Goal: Task Accomplishment & Management: Manage account settings

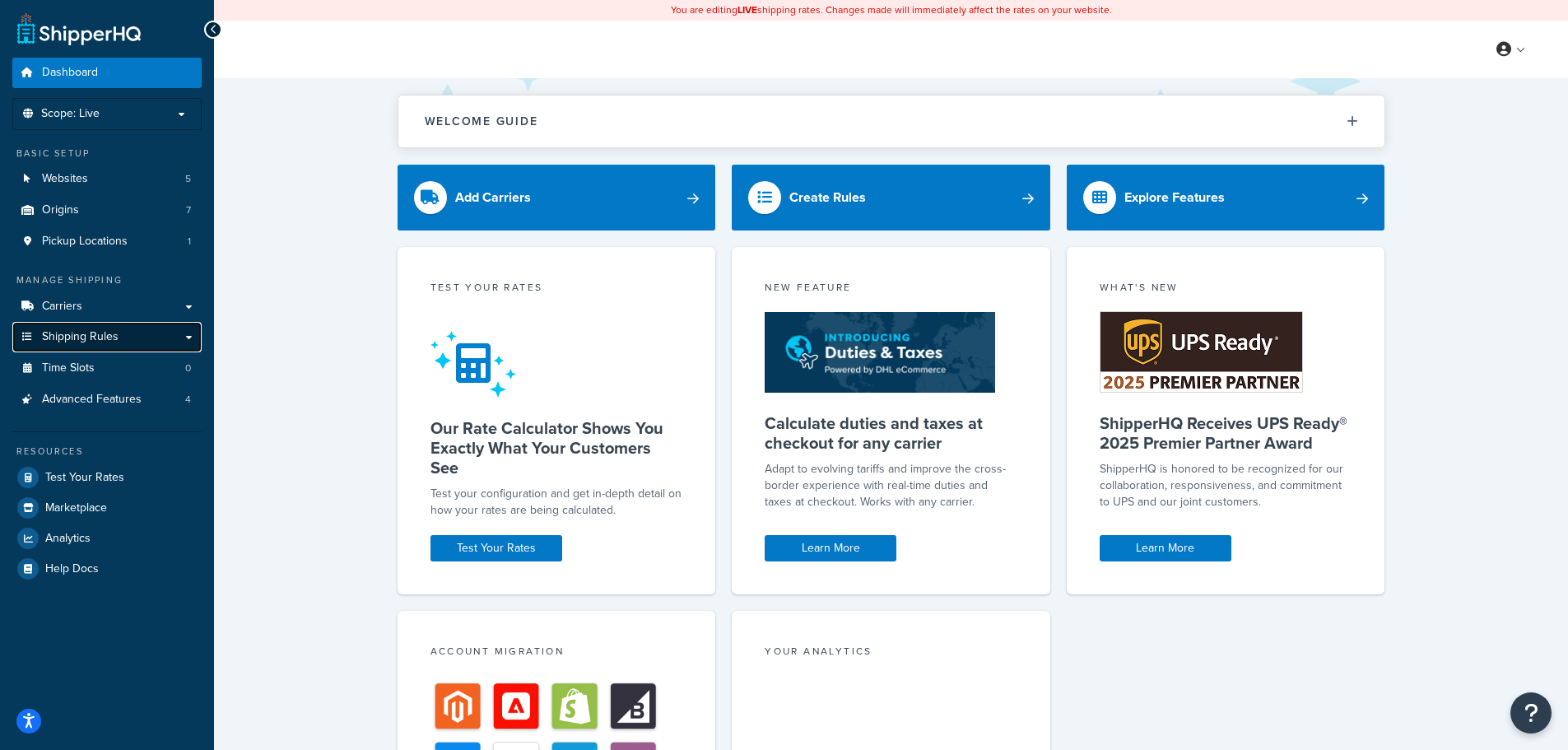
click at [116, 335] on span "Shipping Rules" at bounding box center [80, 337] width 77 height 14
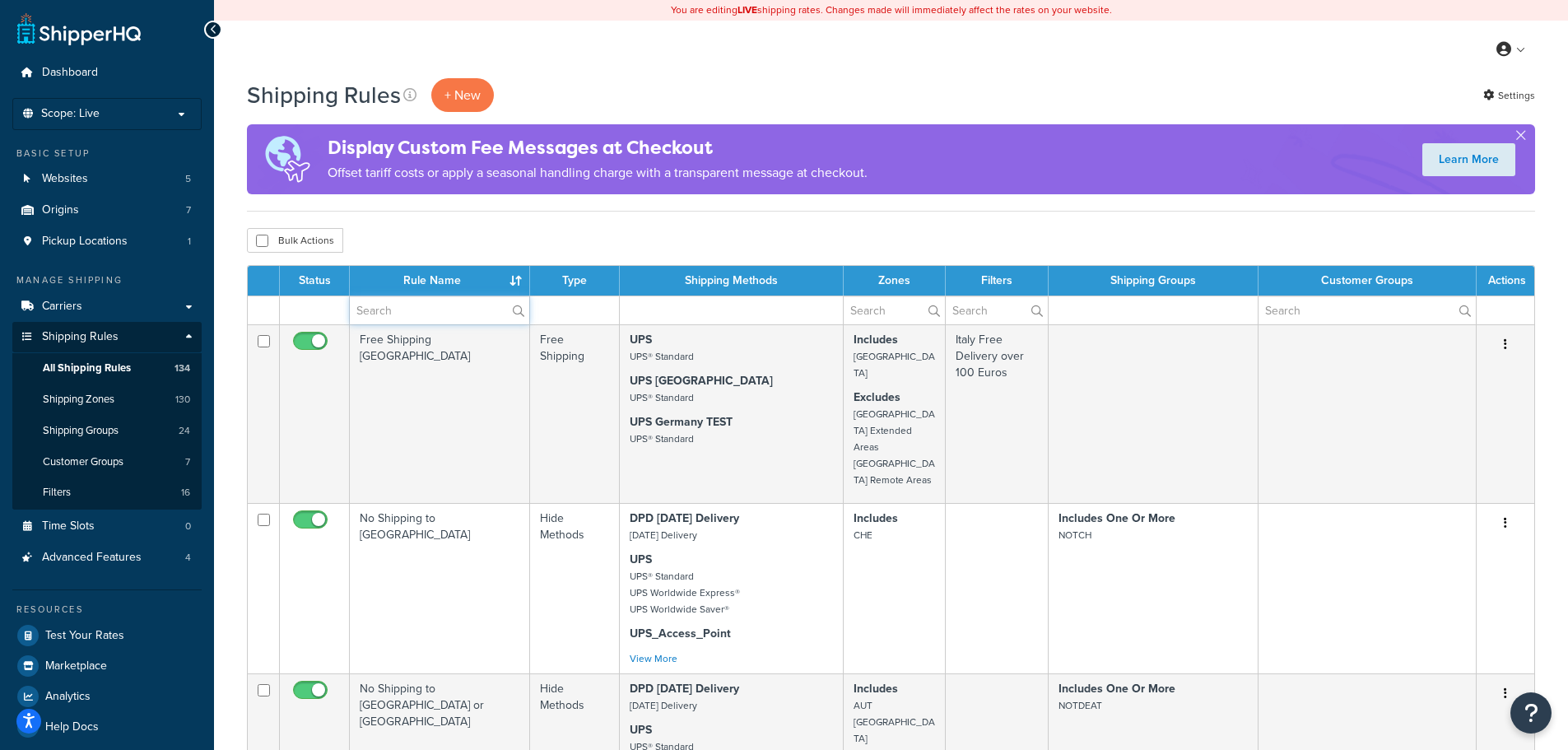
click at [400, 307] on input "text" at bounding box center [439, 310] width 179 height 28
click at [743, 236] on div "Bulk Actions Duplicate Delete" at bounding box center [891, 240] width 1288 height 25
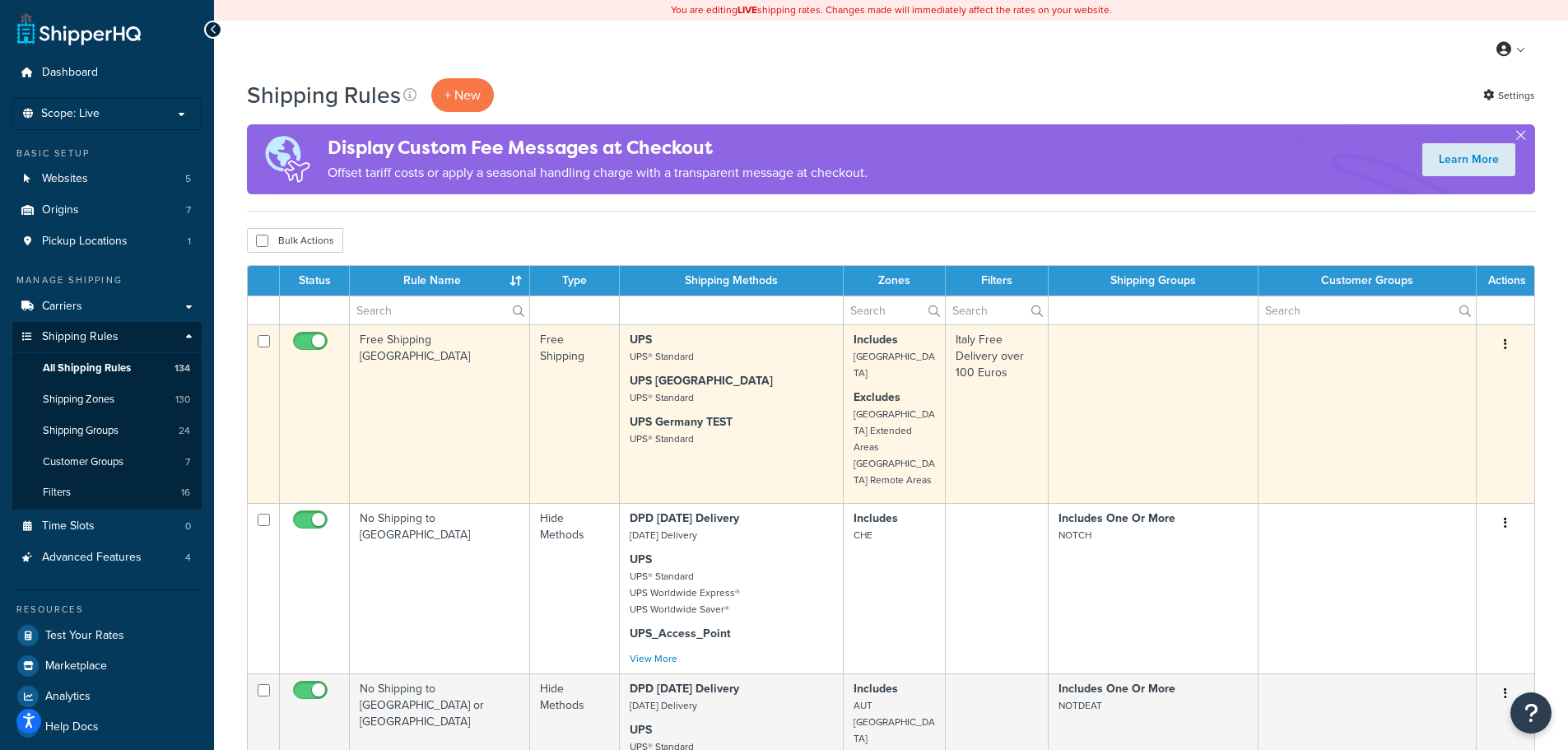
click at [464, 381] on td "Free Shipping Italy" at bounding box center [439, 413] width 180 height 178
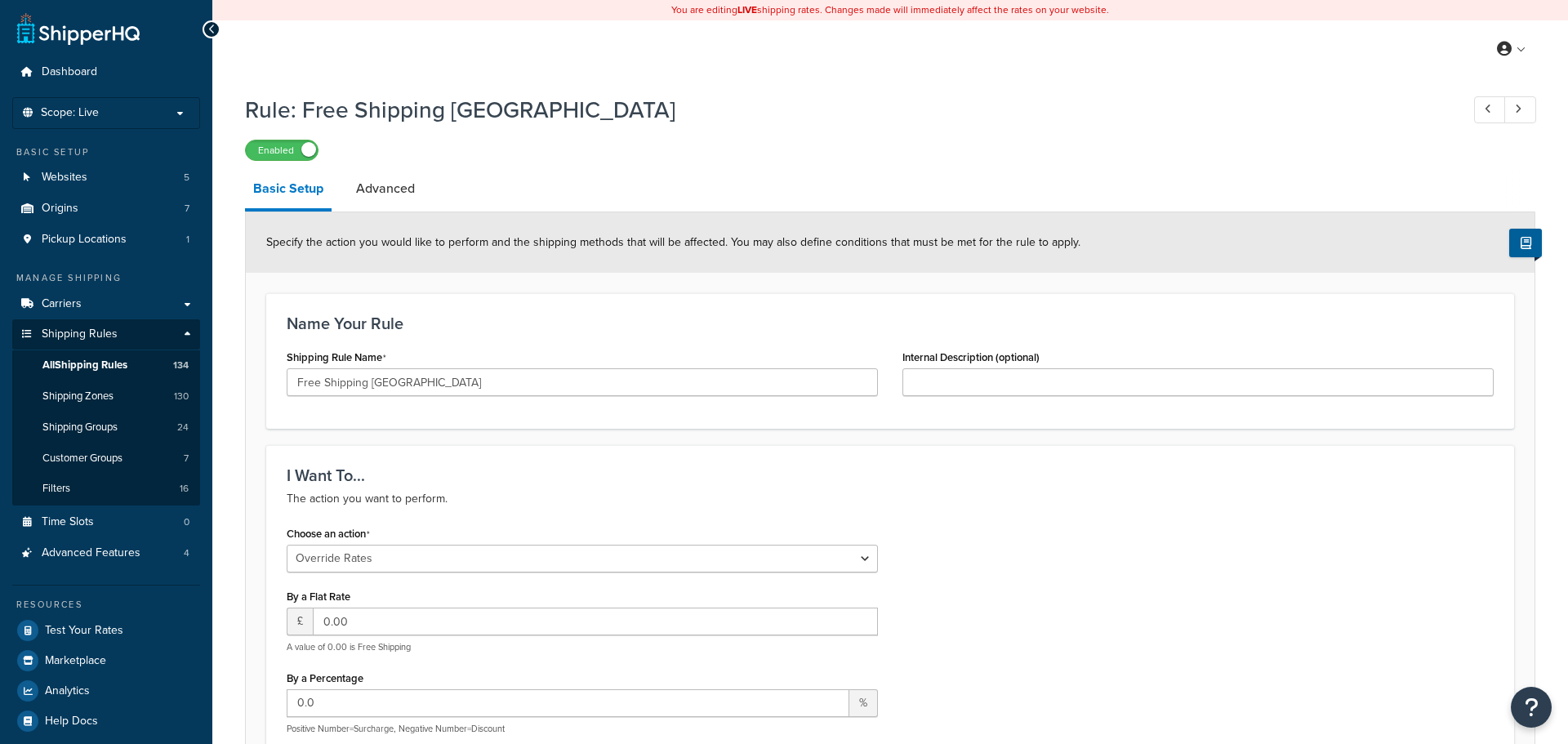
select select "OVERRIDE"
select select "LOCATION"
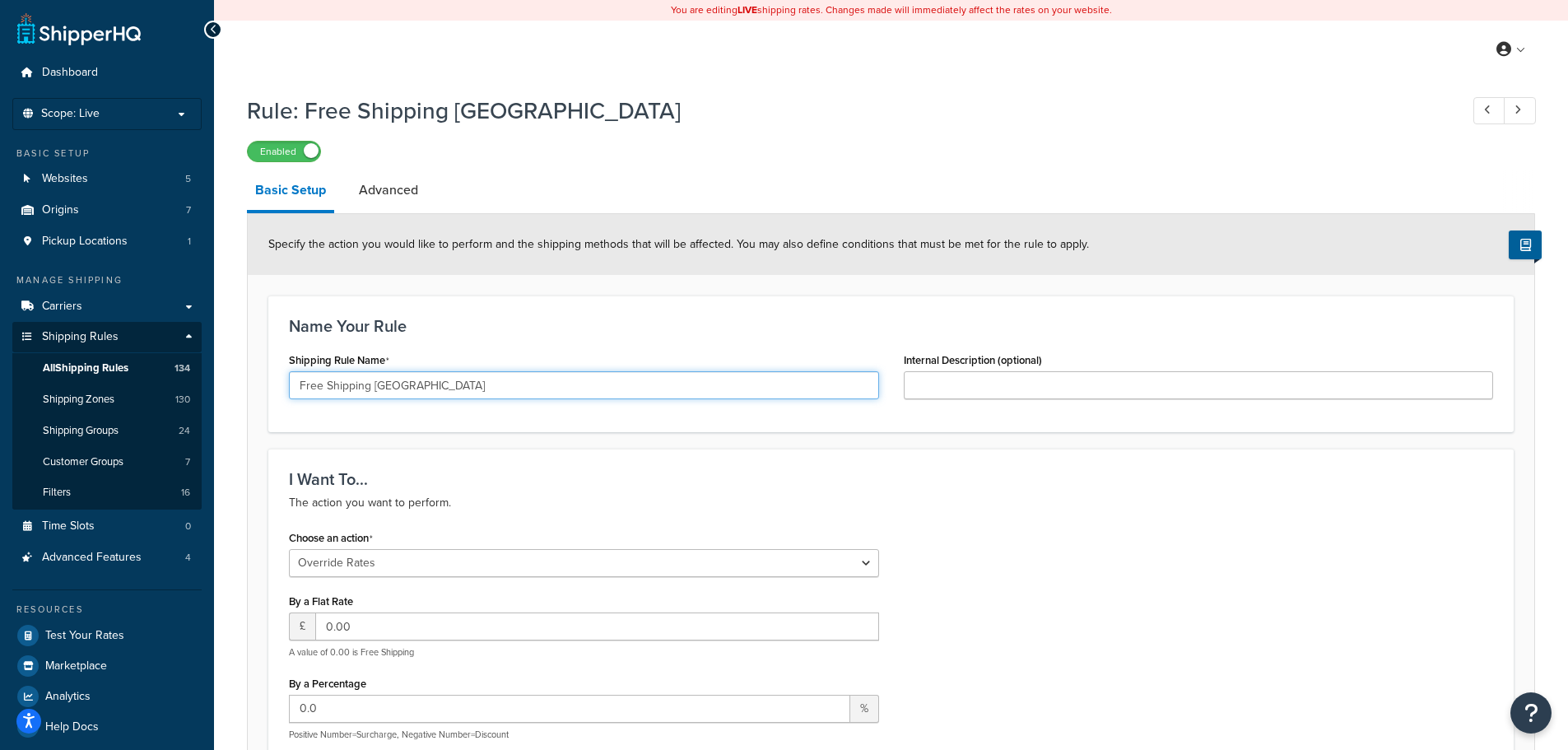
drag, startPoint x: 406, startPoint y: 382, endPoint x: 381, endPoint y: 393, distance: 27.3
click at [381, 393] on input "Free Shipping Italy" at bounding box center [583, 385] width 590 height 28
drag, startPoint x: 372, startPoint y: 389, endPoint x: 298, endPoint y: 394, distance: 74.2
click at [298, 394] on input "Free Shipping Italy" at bounding box center [583, 385] width 590 height 28
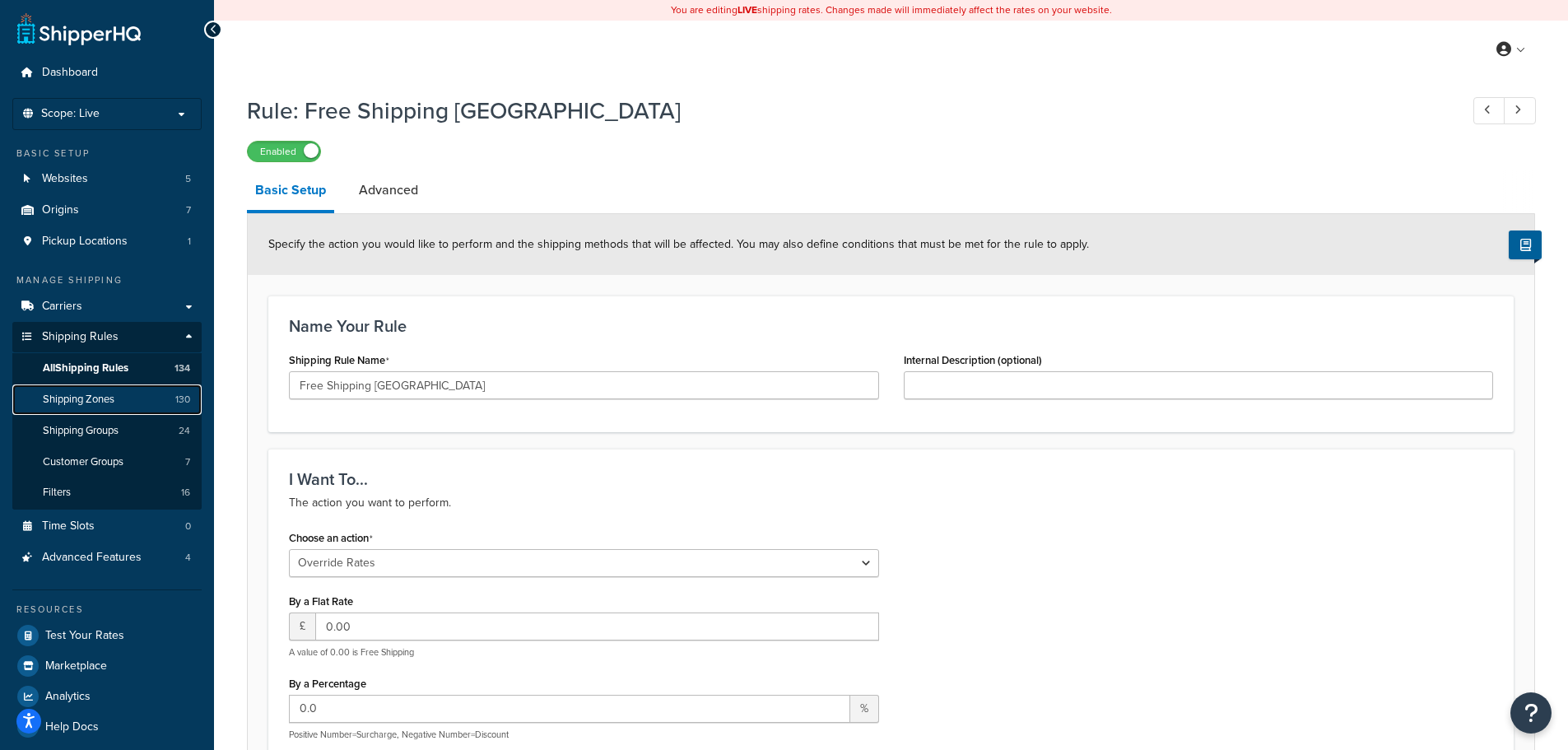
click at [112, 395] on span "Shipping Zones" at bounding box center [78, 400] width 71 height 14
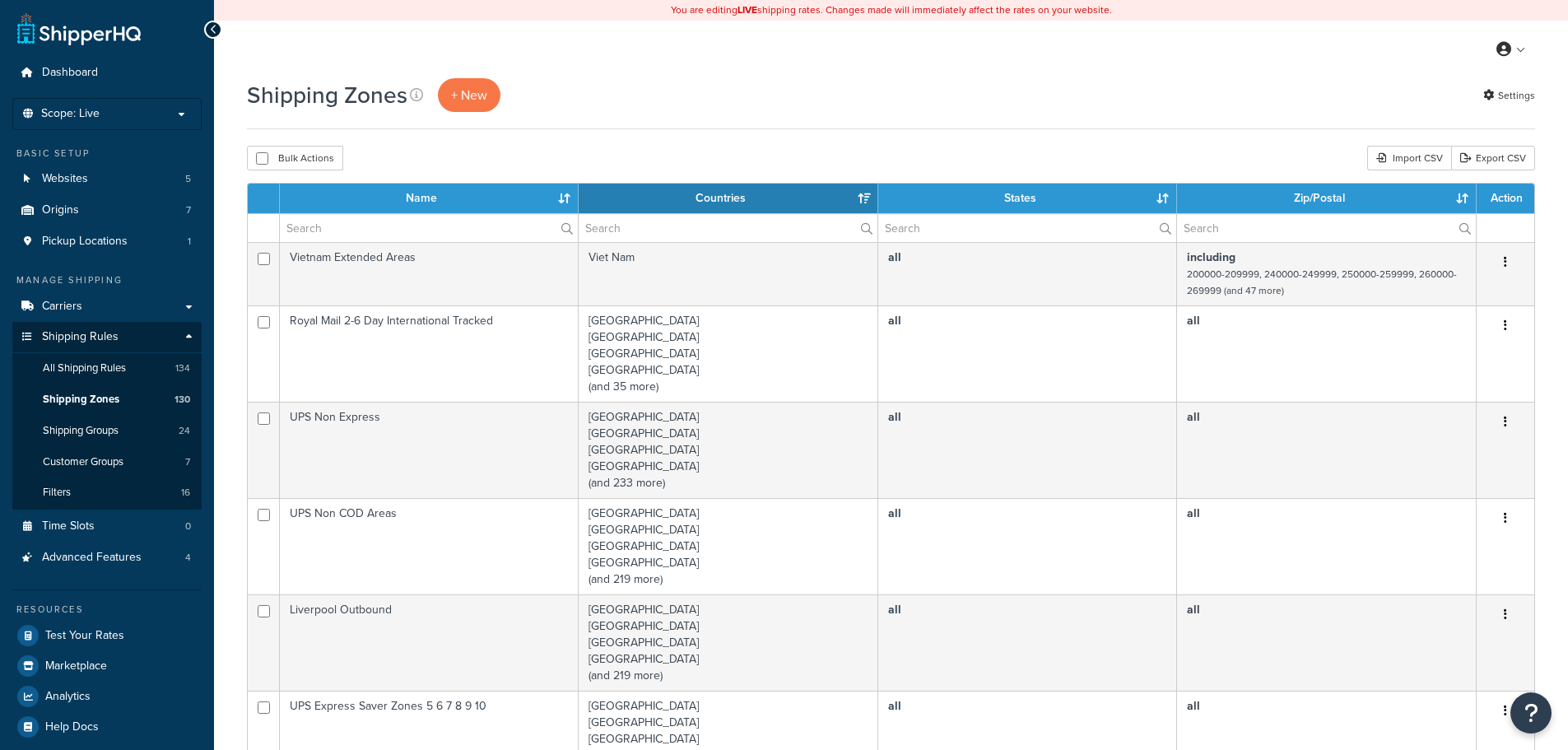
select select "15"
click at [376, 226] on input "text" at bounding box center [429, 227] width 298 height 28
paste input "Free Shipping"
type input "Free Shipping"
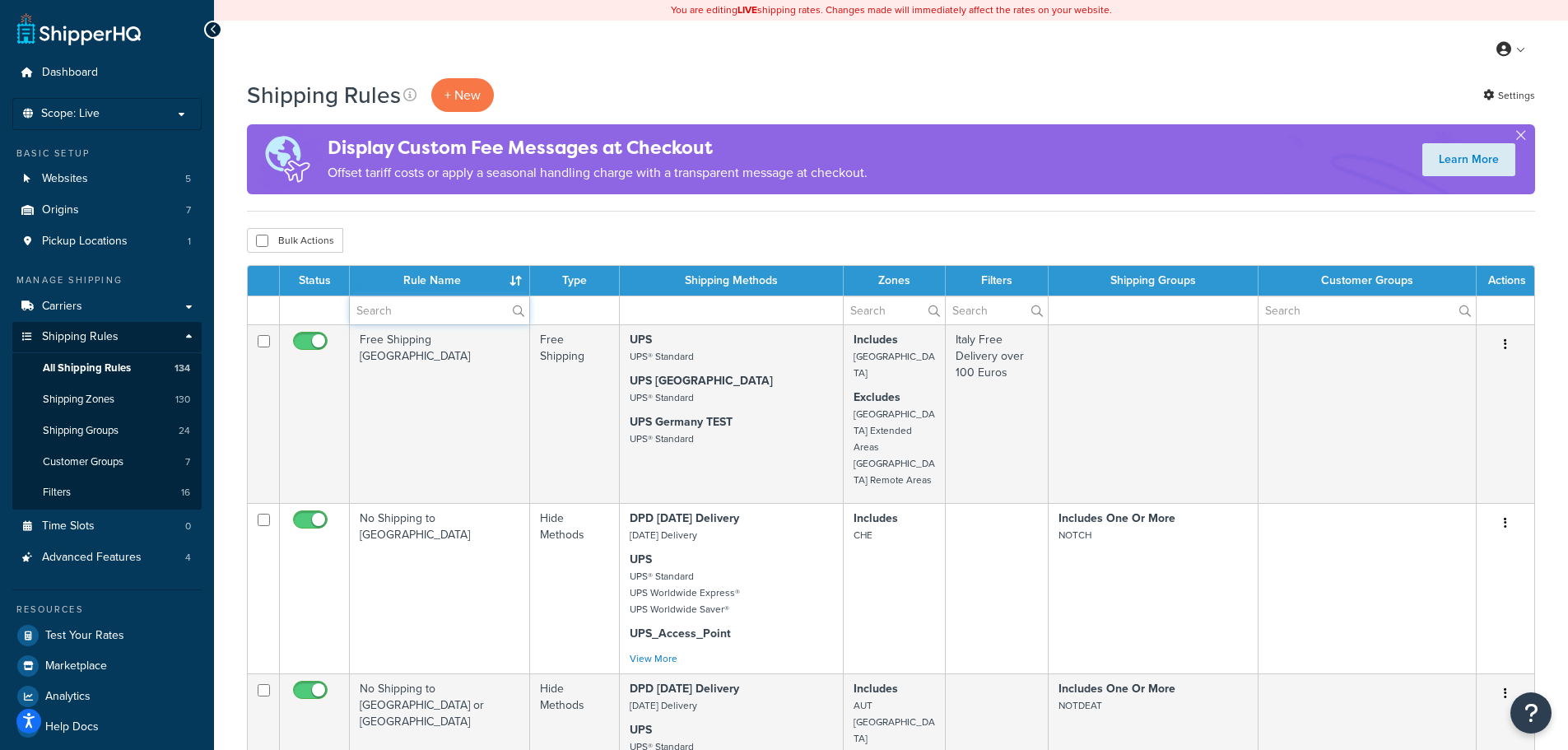
click at [388, 313] on input "text" at bounding box center [439, 310] width 179 height 28
paste input "Free Shipping"
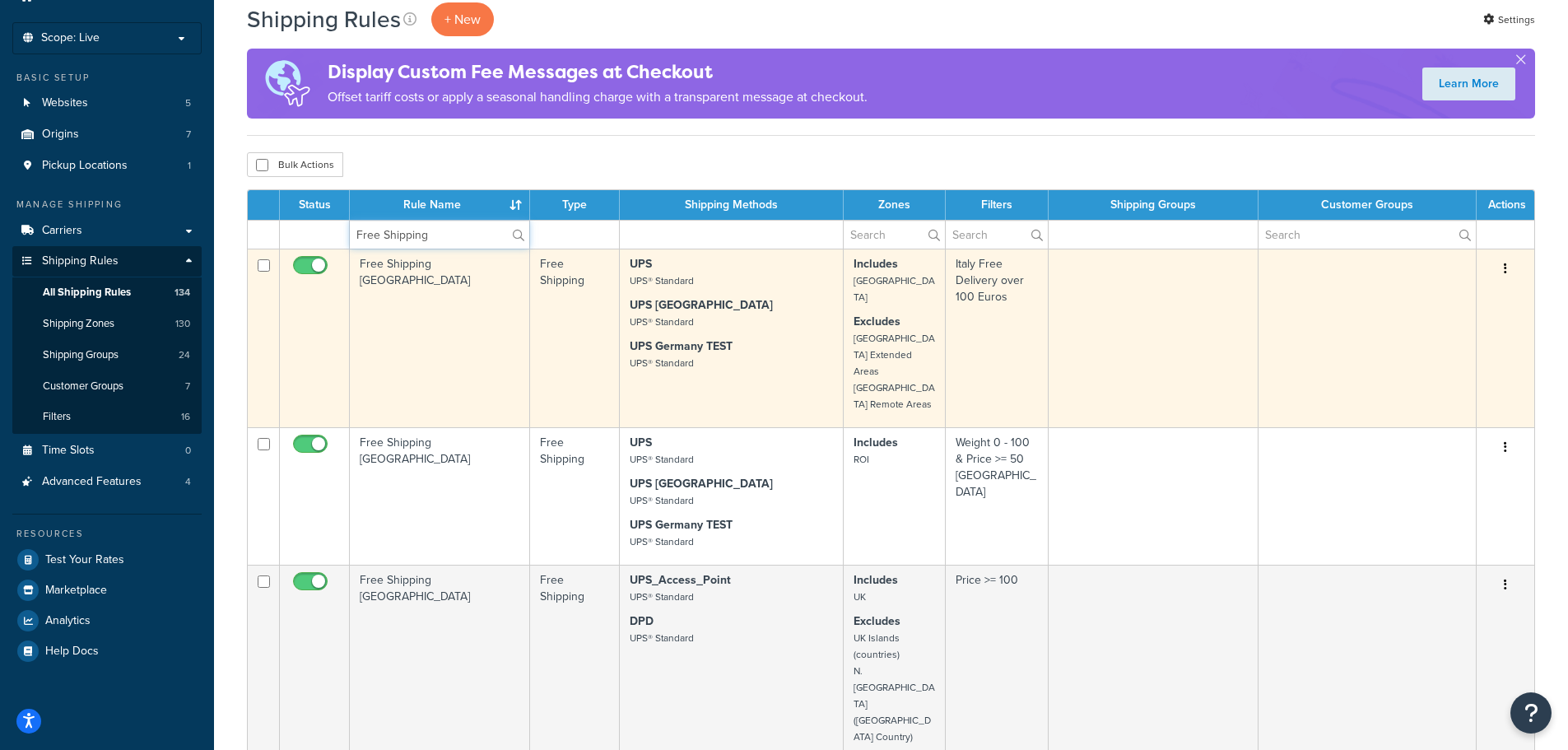
scroll to position [83, 0]
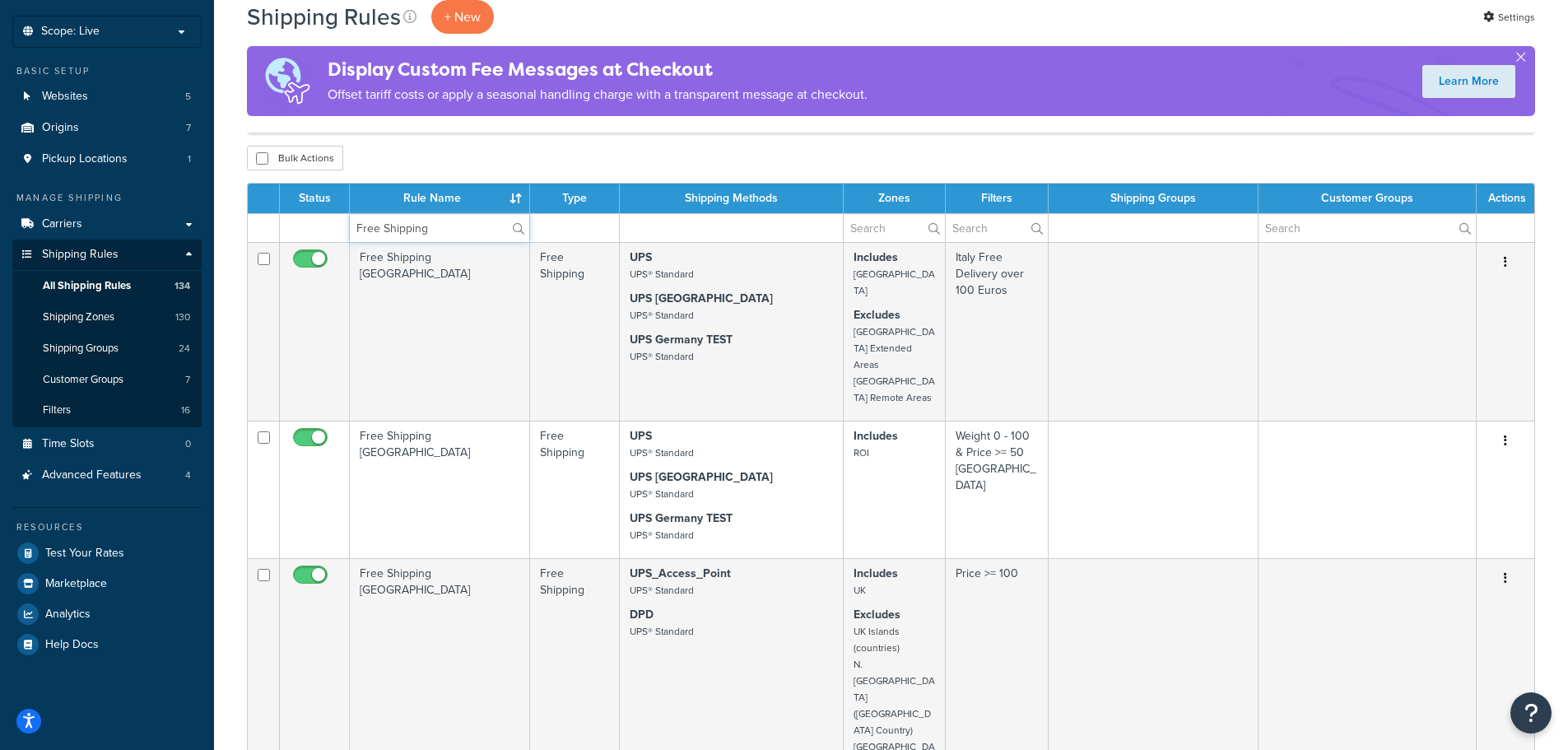
click at [457, 233] on input "Free Shipping" at bounding box center [439, 227] width 179 height 28
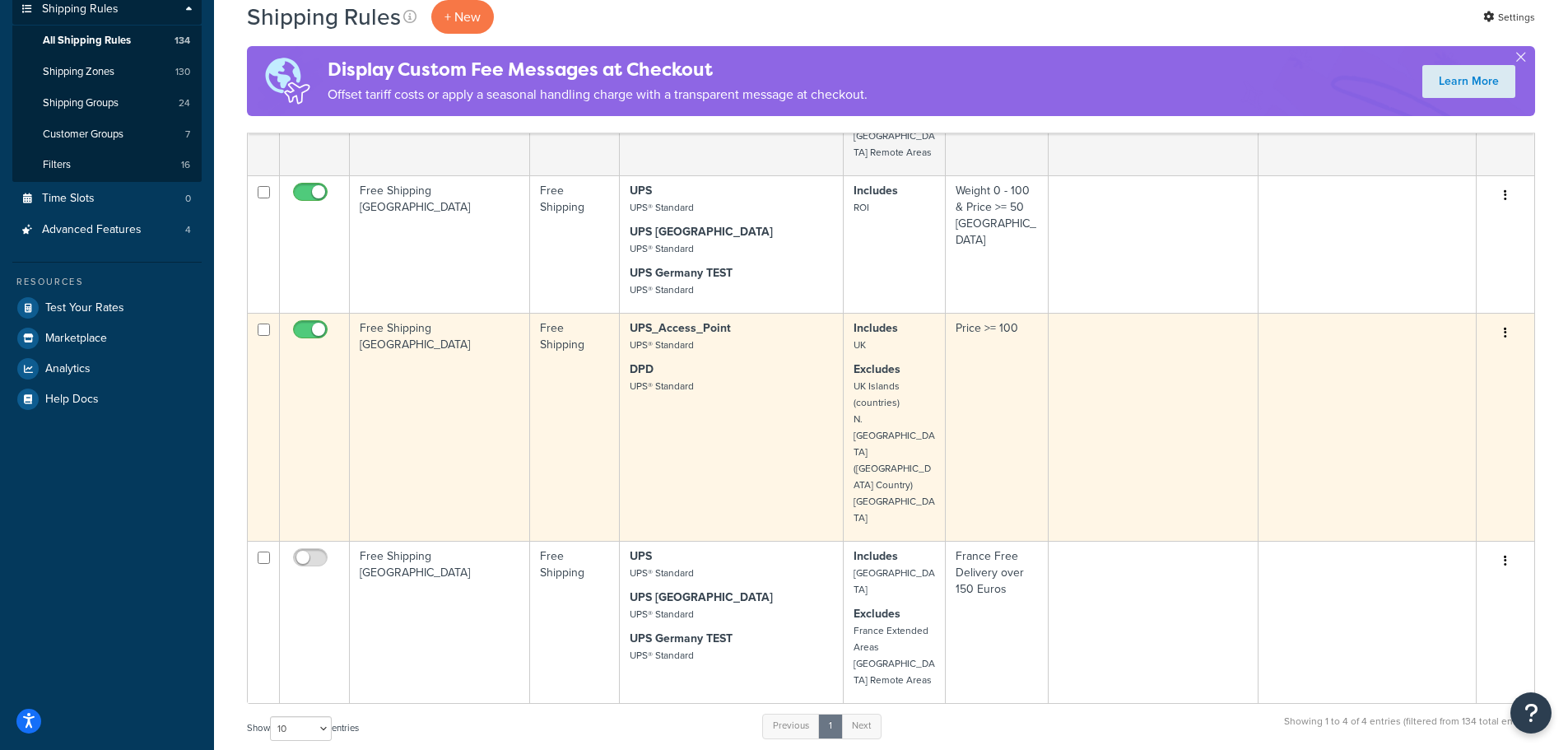
scroll to position [0, 0]
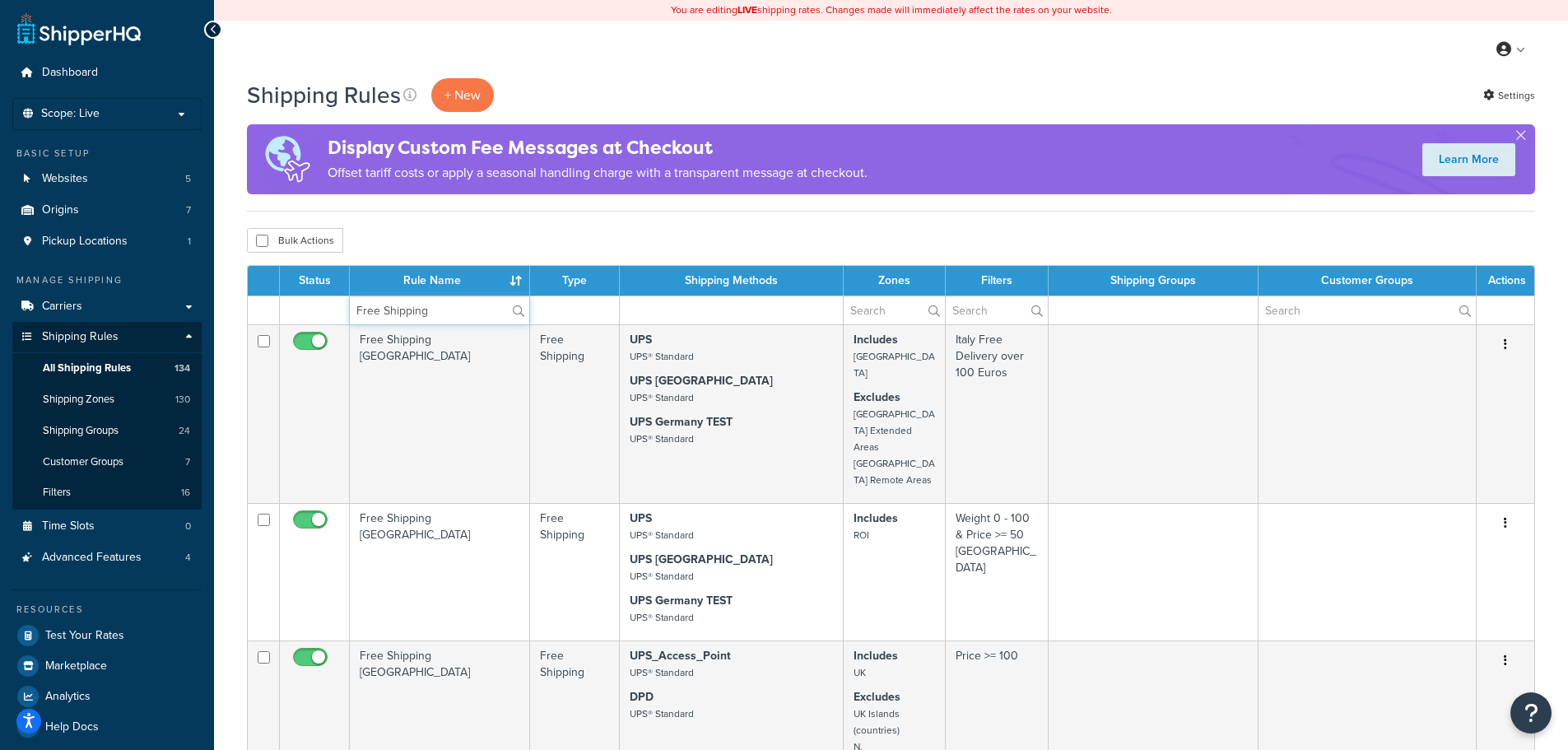
drag, startPoint x: 435, startPoint y: 304, endPoint x: 360, endPoint y: 304, distance: 75.0
click at [360, 304] on input "Free Shipping" at bounding box center [439, 310] width 179 height 28
type input "F"
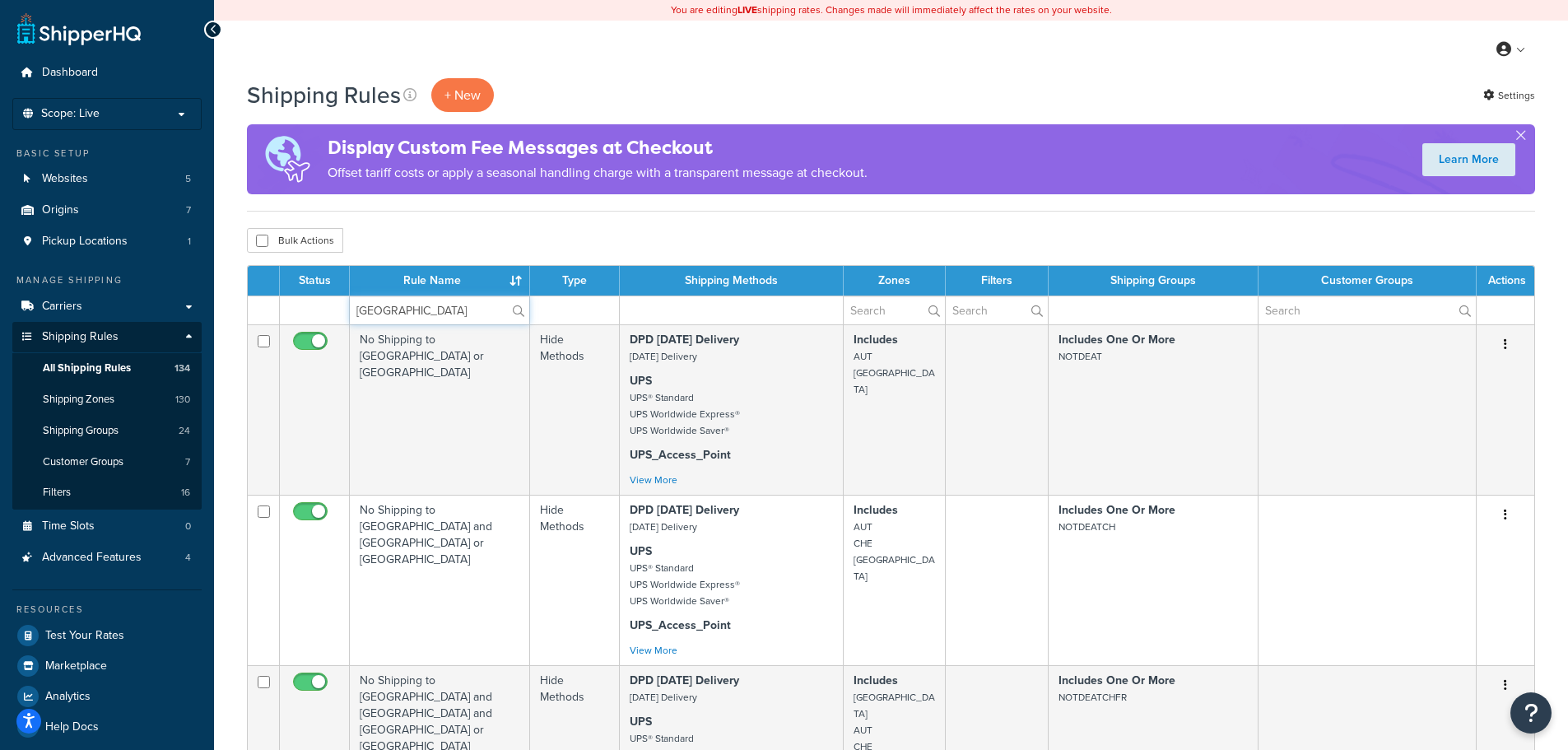
type input "germany"
click at [628, 248] on div "Bulk Actions Duplicate Delete" at bounding box center [891, 240] width 1288 height 25
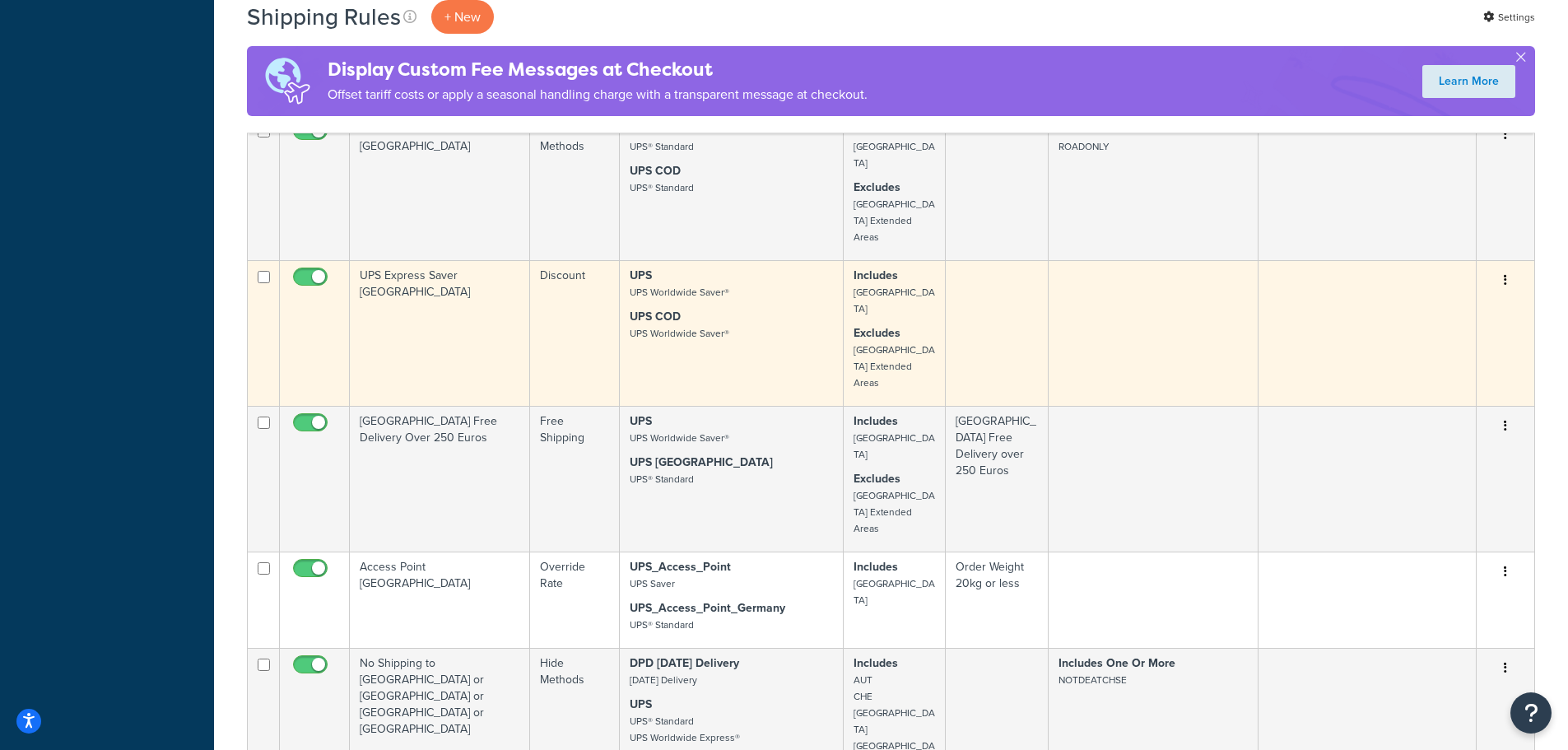
scroll to position [905, 0]
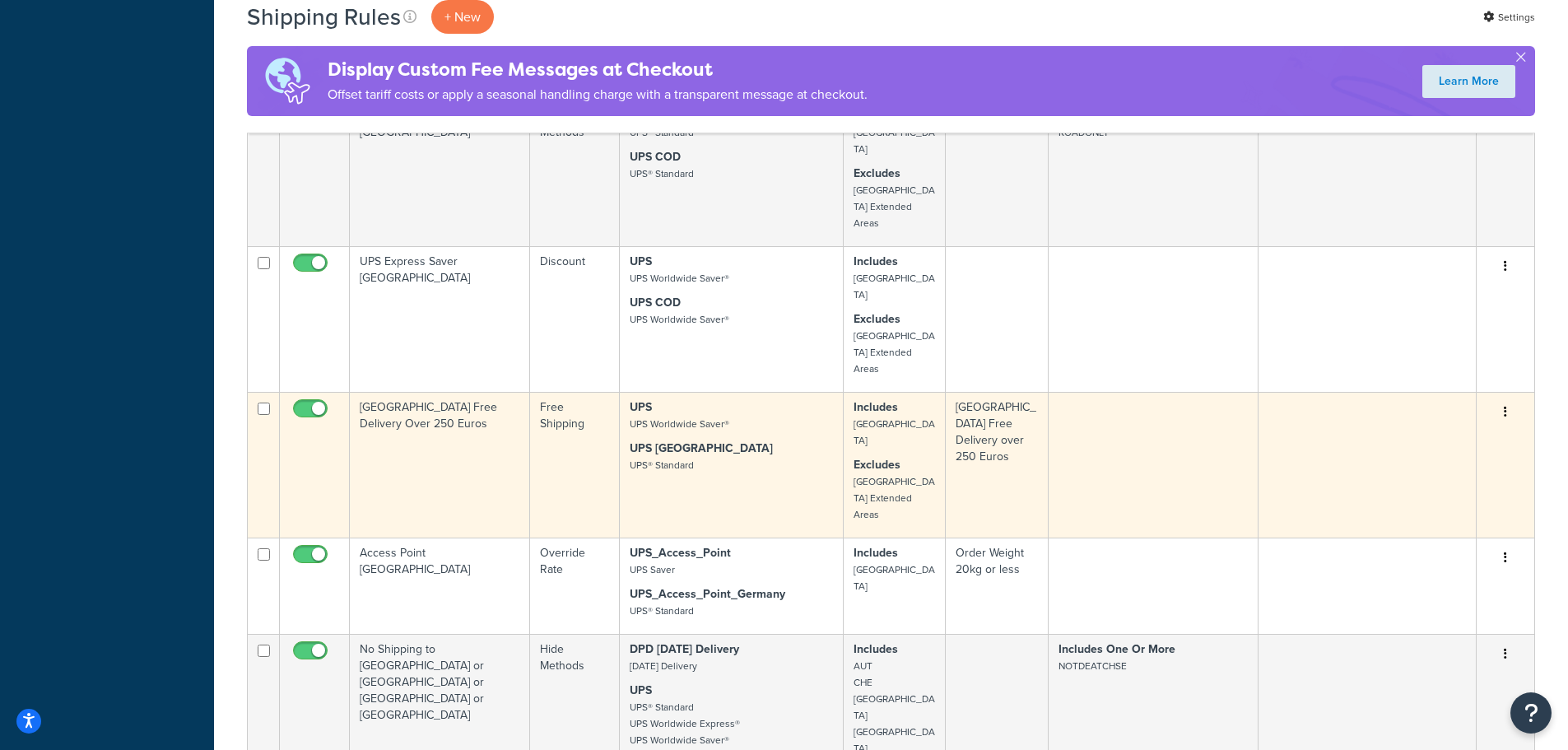
click at [468, 392] on td "[GEOGRAPHIC_DATA] Free Delivery Over 250 Euros" at bounding box center [439, 464] width 180 height 146
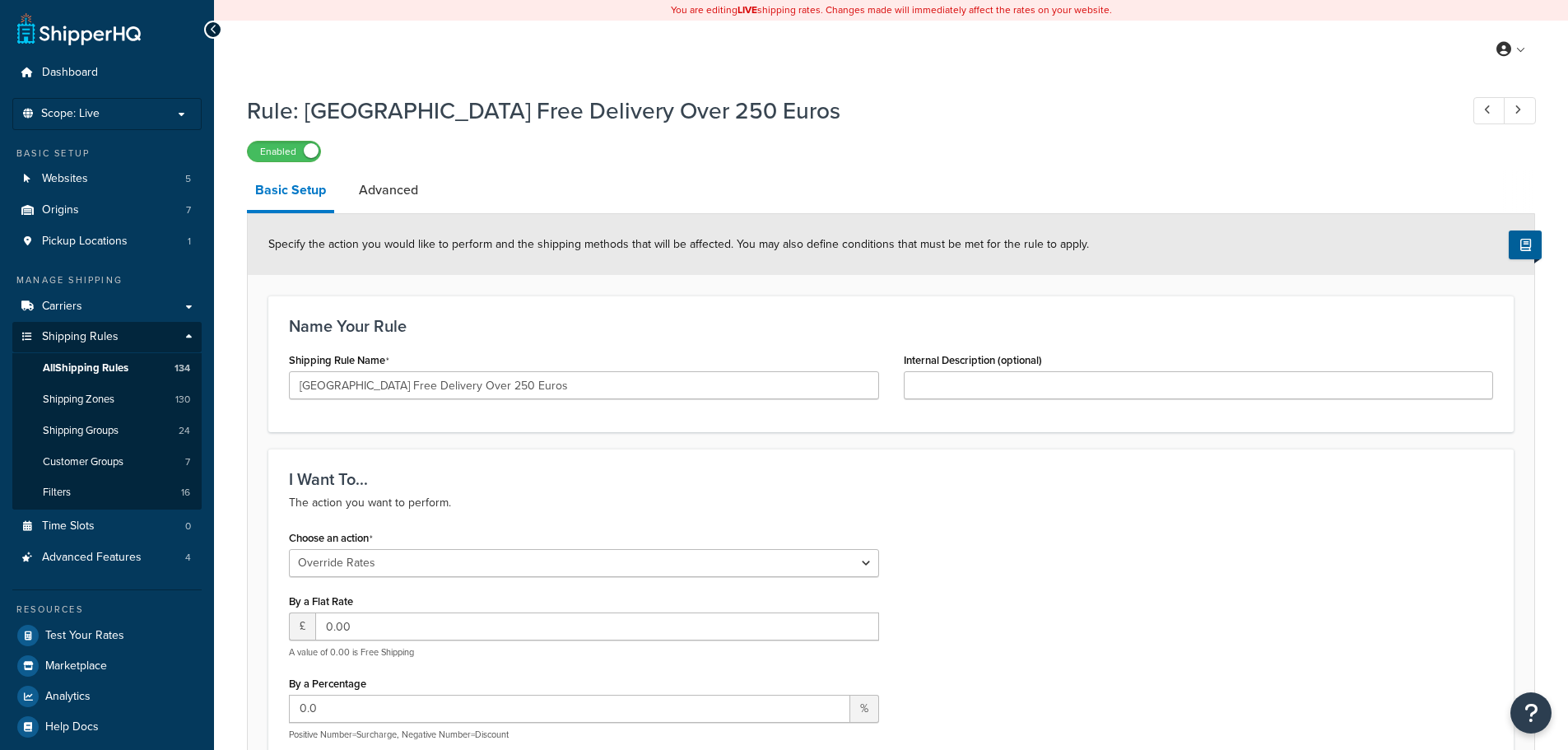
select select "OVERRIDE"
select select "LOCATION"
click at [152, 113] on p "Scope: Live" at bounding box center [107, 114] width 175 height 14
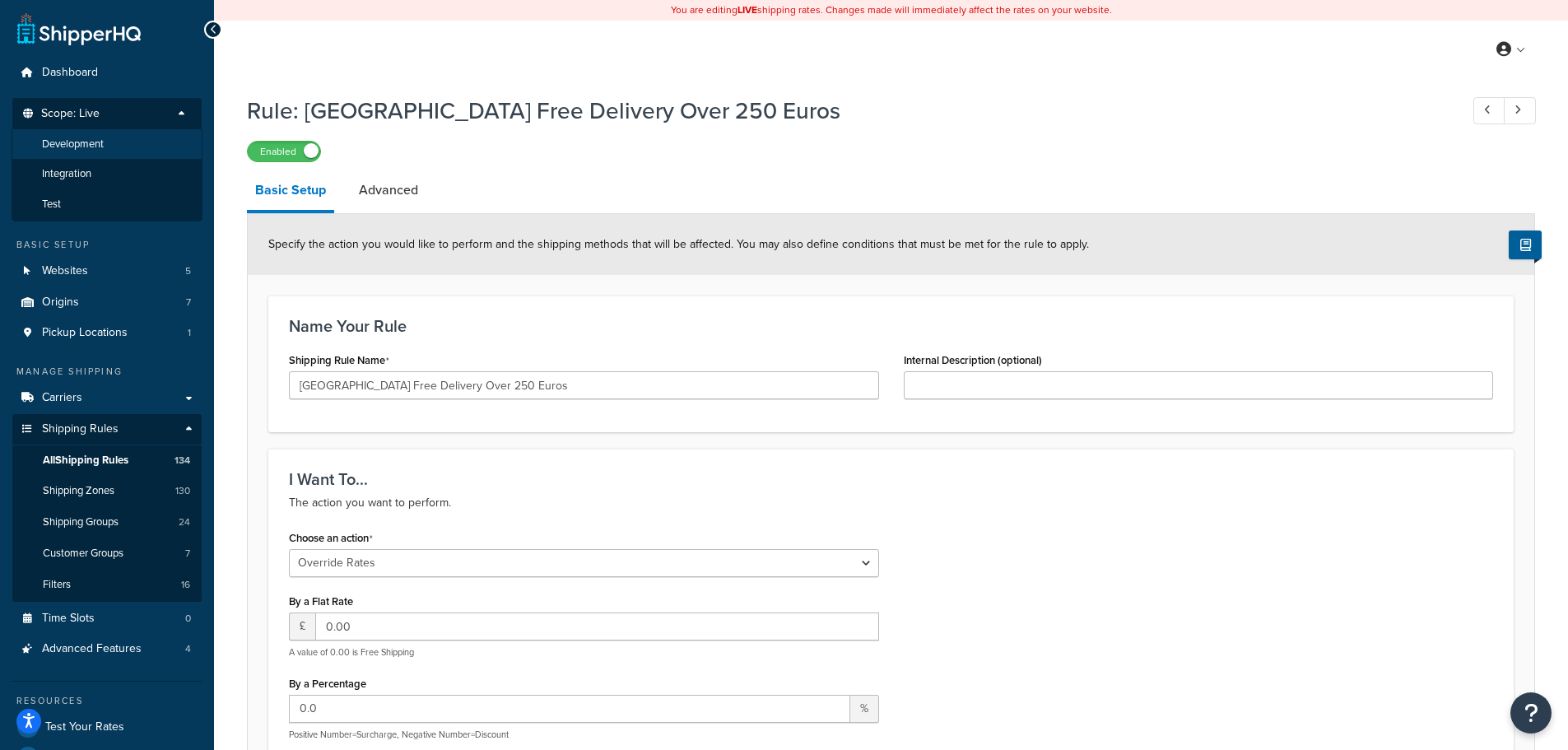
click at [136, 152] on li "Development" at bounding box center [107, 144] width 191 height 30
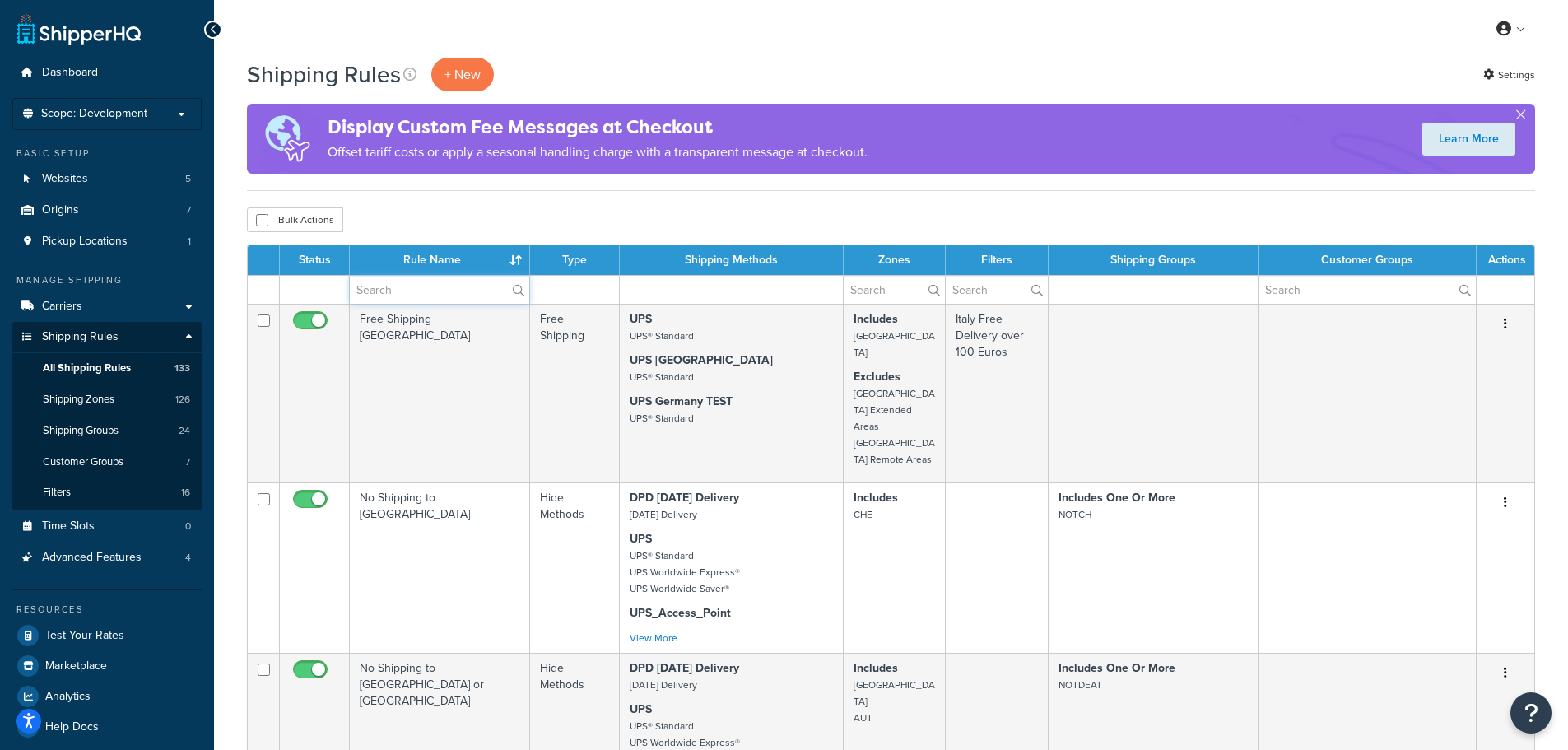
click at [417, 292] on input "text" at bounding box center [439, 289] width 179 height 28
type input "[GEOGRAPHIC_DATA]"
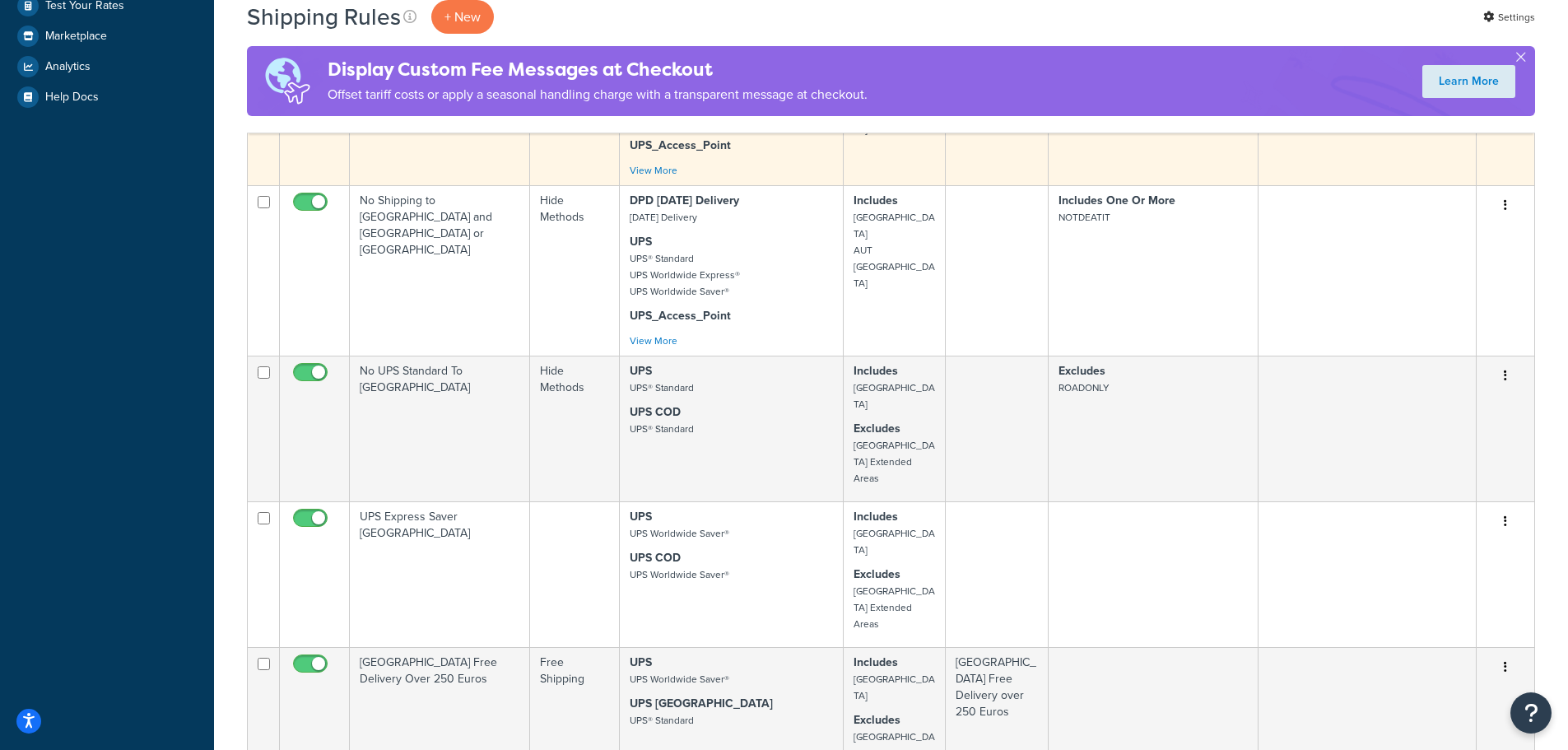
scroll to position [659, 0]
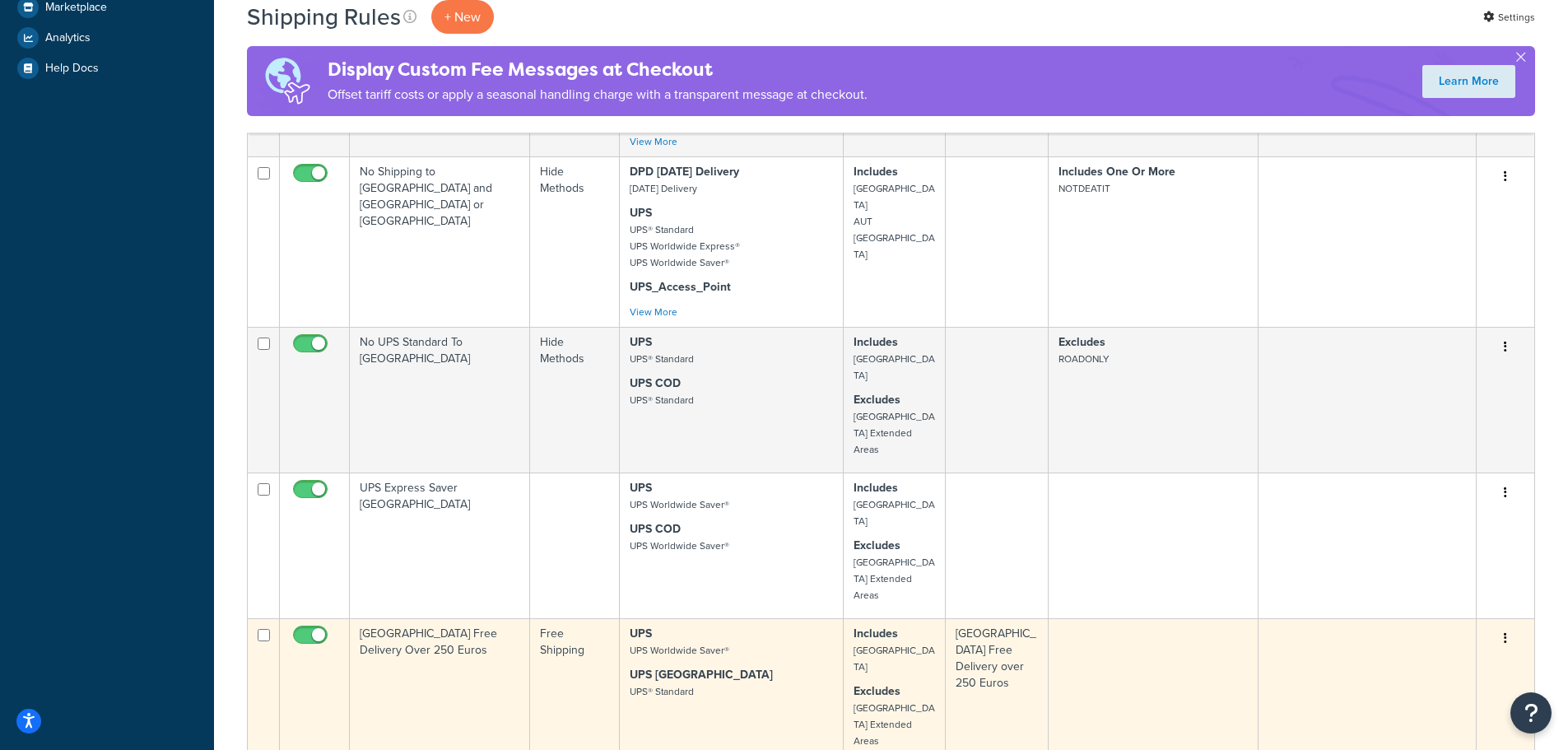
click at [469, 618] on td "[GEOGRAPHIC_DATA] Free Delivery Over 250 Euros" at bounding box center [439, 691] width 180 height 146
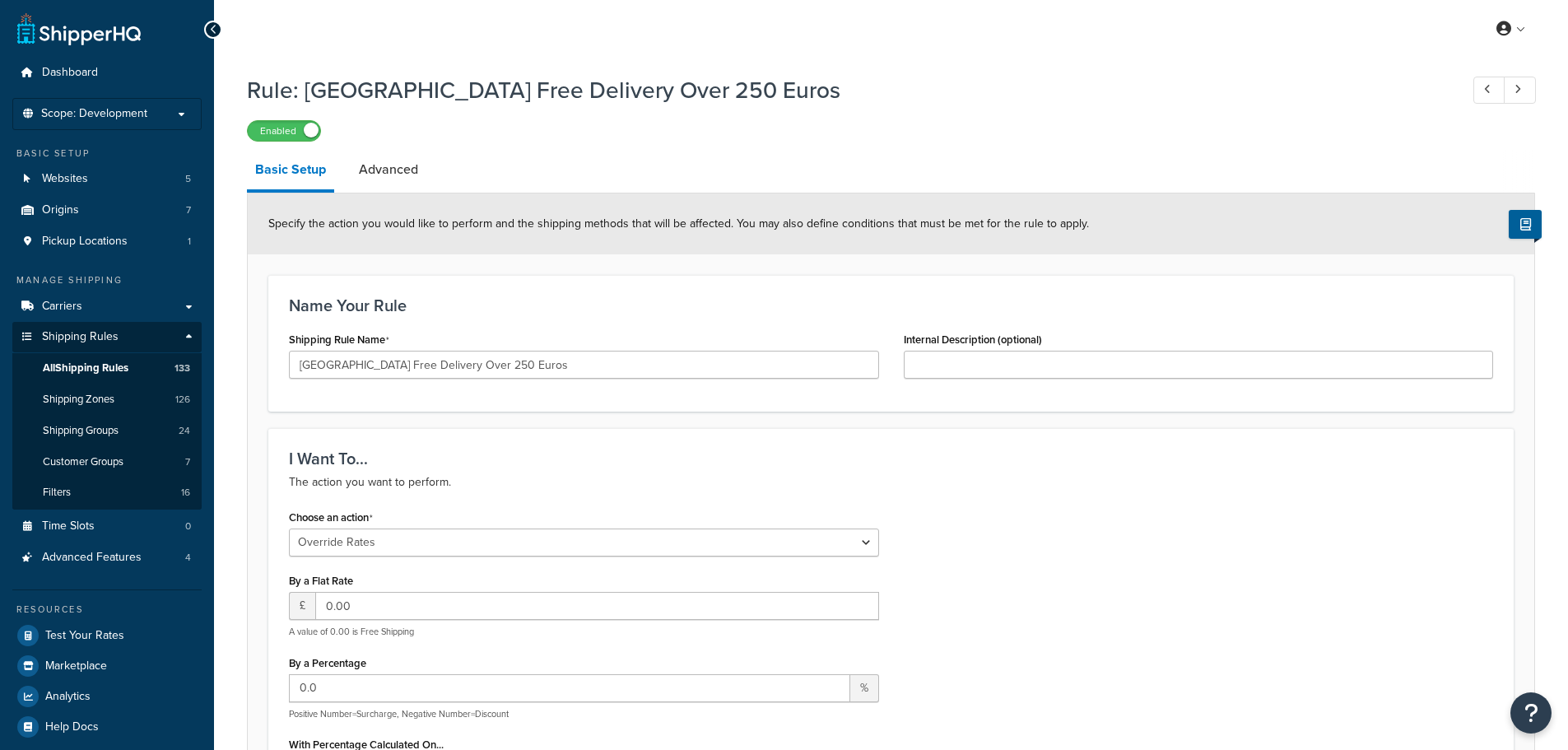
select select "OVERRIDE"
select select "LOCATION"
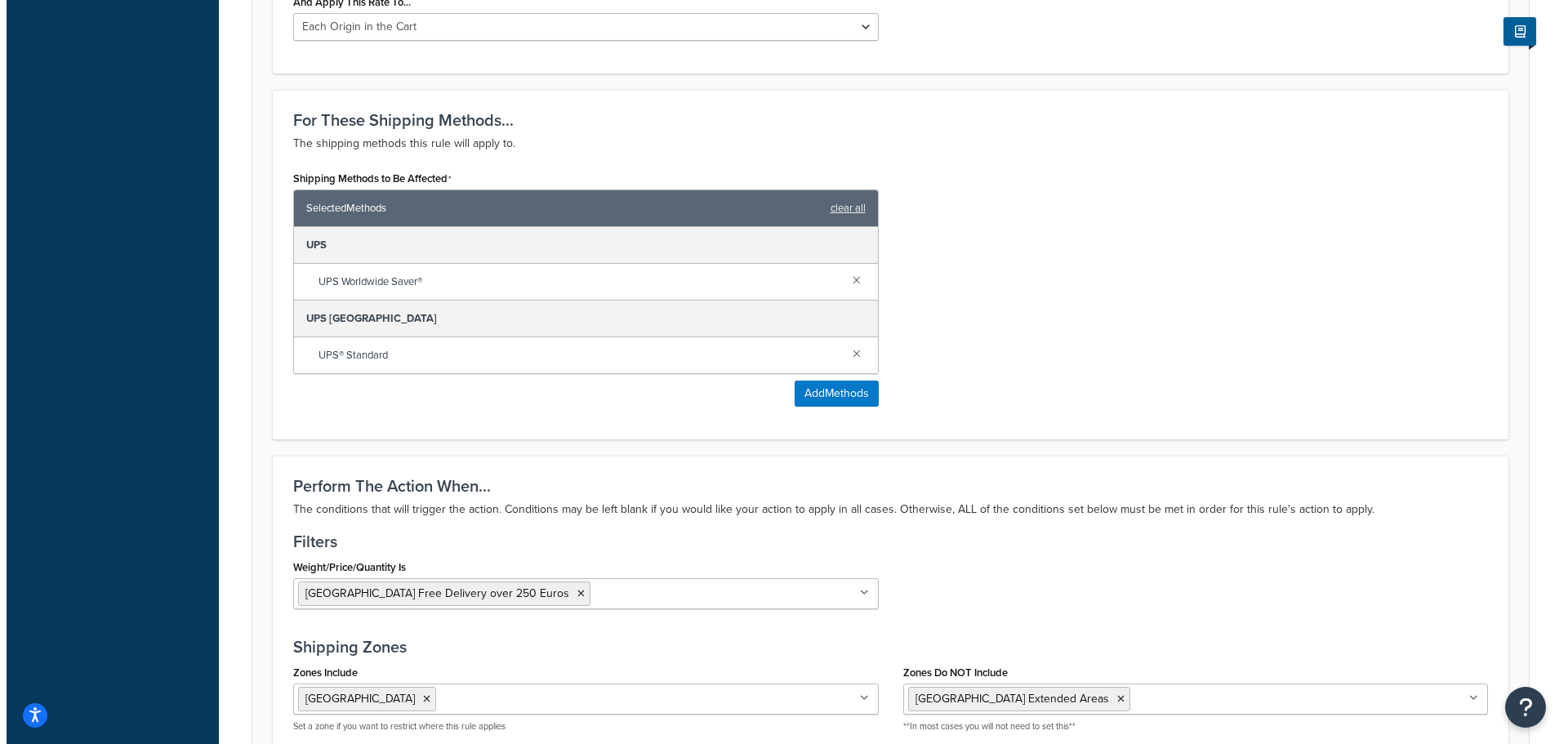
scroll to position [817, 0]
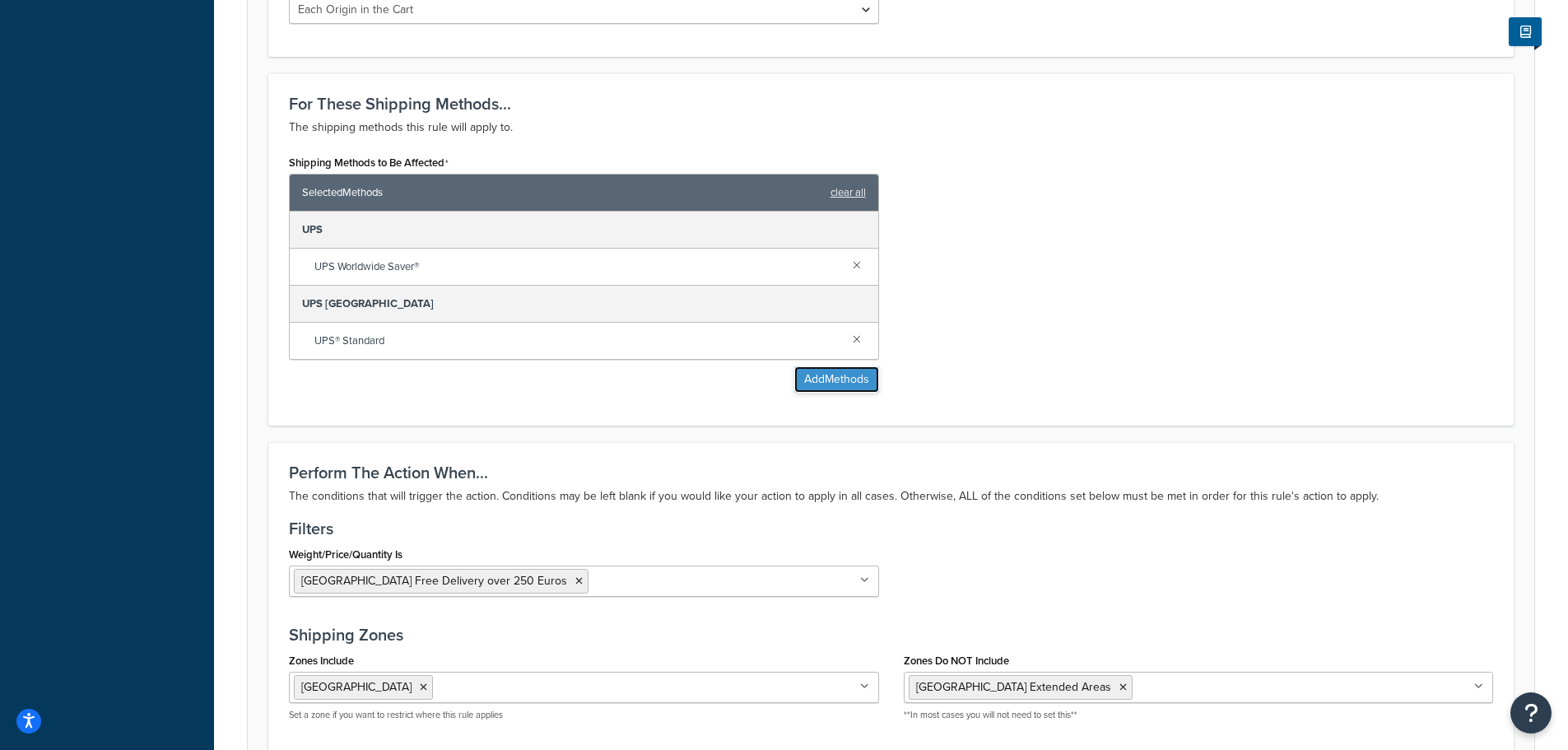
click at [846, 385] on button "Add Methods" at bounding box center [836, 379] width 84 height 27
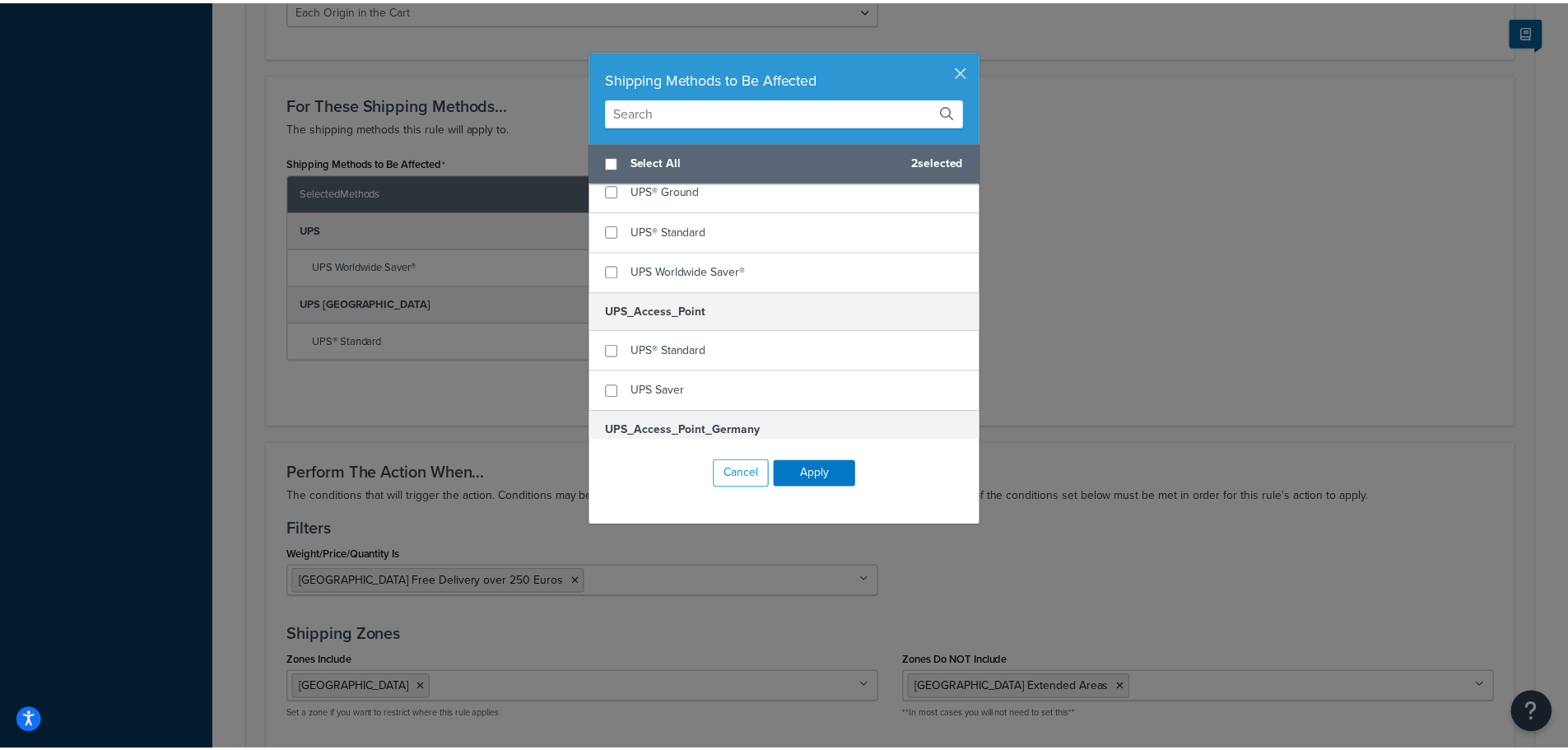
scroll to position [3290, 0]
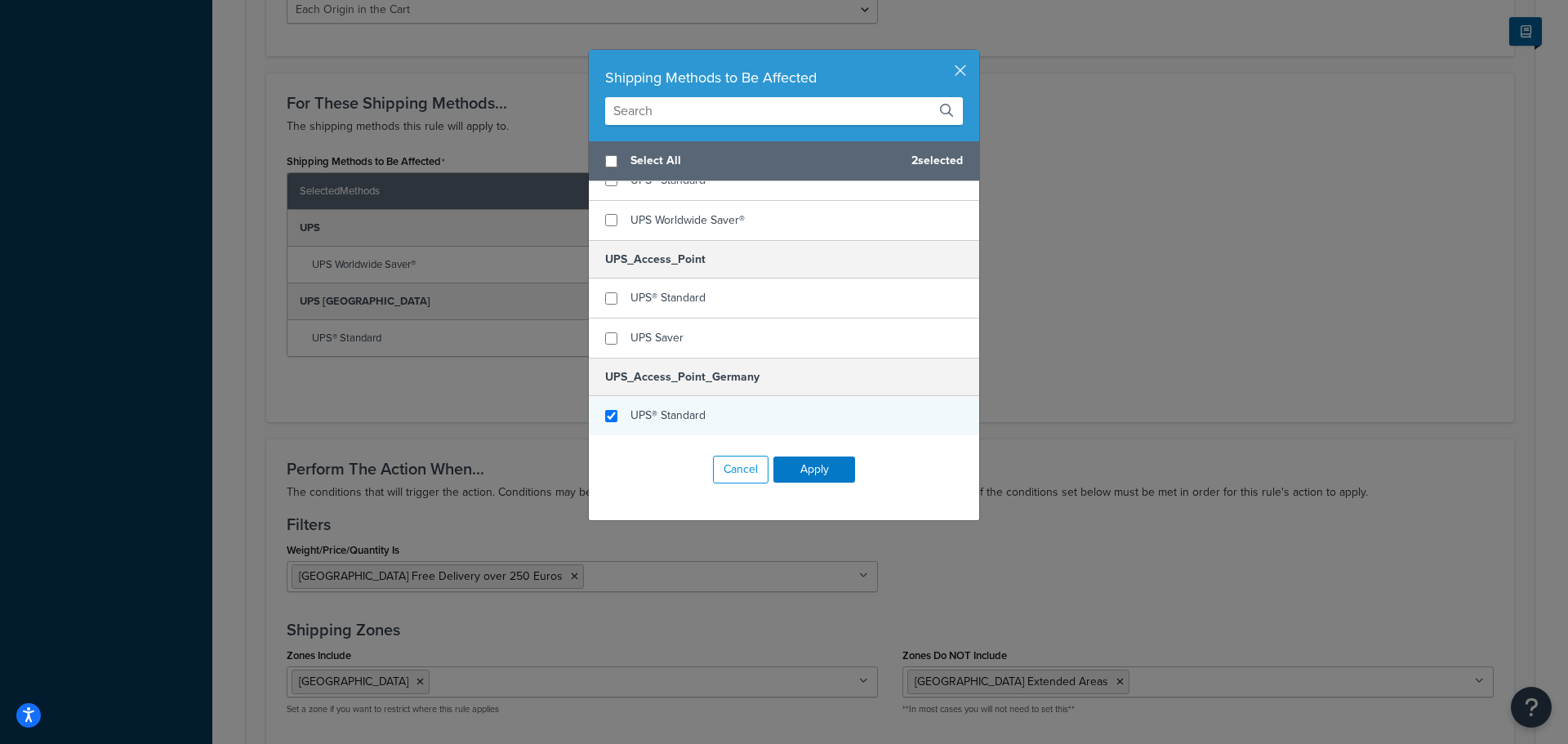
checkbox input "true"
click at [688, 409] on span "UPS® Standard" at bounding box center [668, 415] width 75 height 17
click at [809, 465] on button "Apply" at bounding box center [814, 469] width 82 height 26
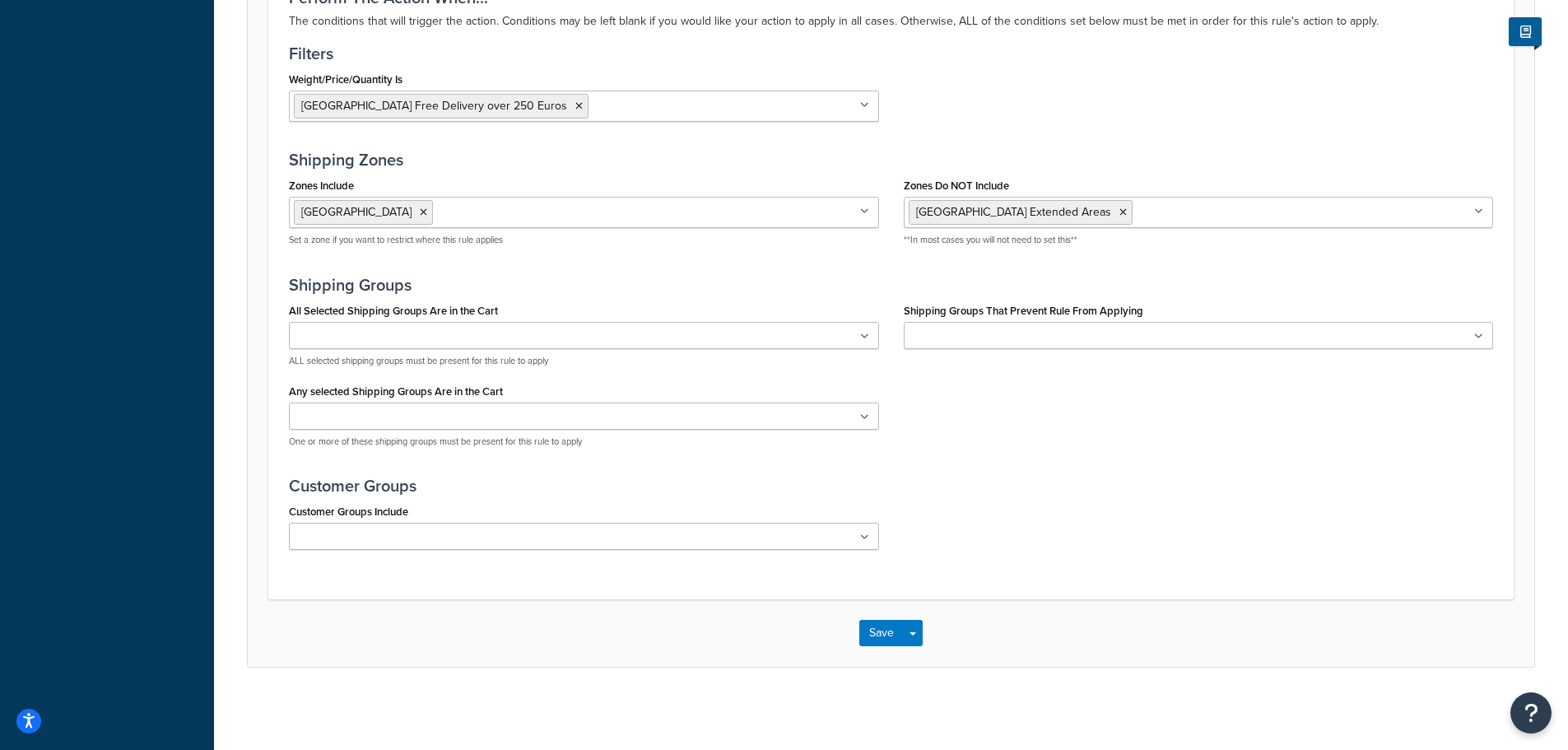
scroll to position [1374, 0]
click at [883, 639] on button "Save" at bounding box center [882, 633] width 45 height 27
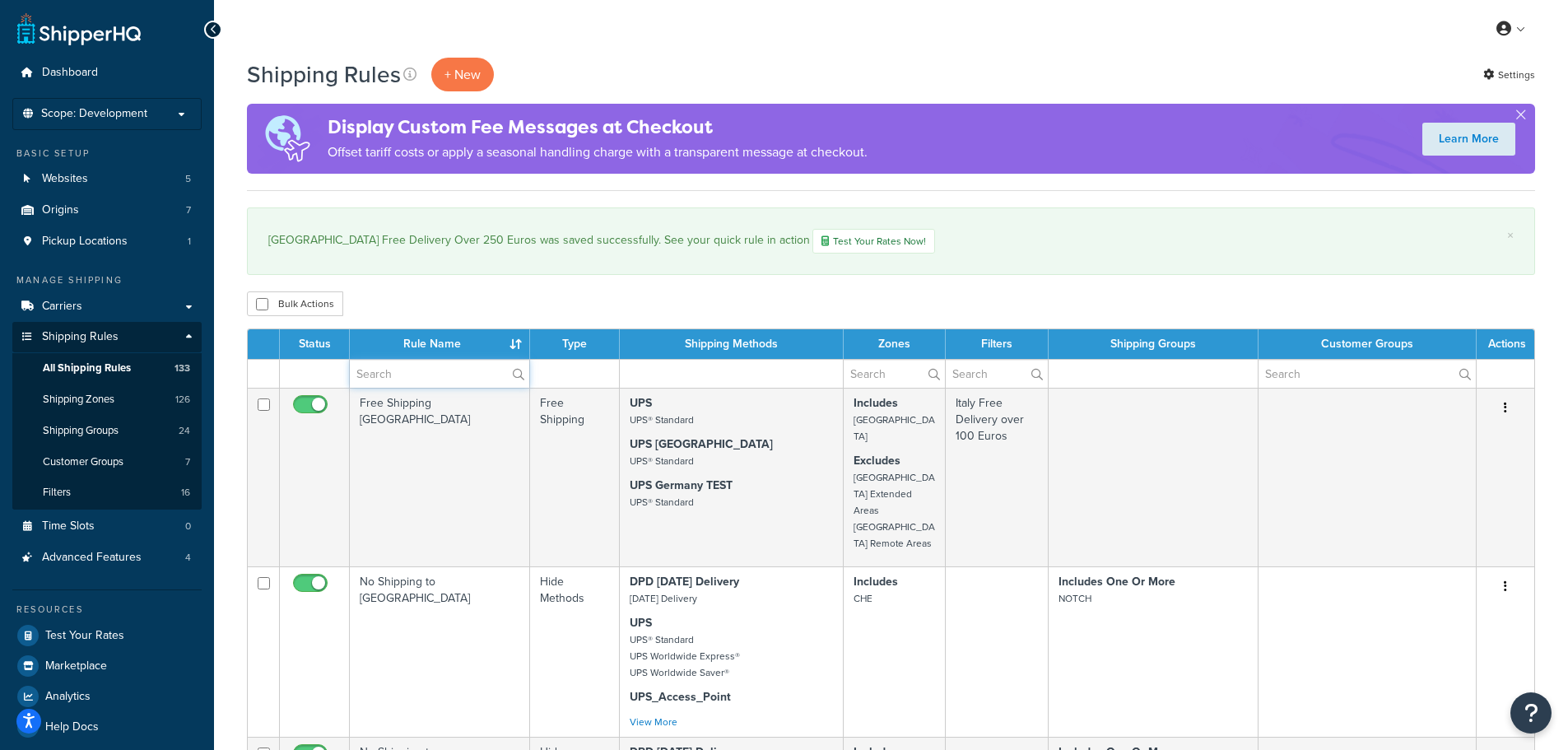
click at [412, 363] on input "text" at bounding box center [439, 374] width 179 height 28
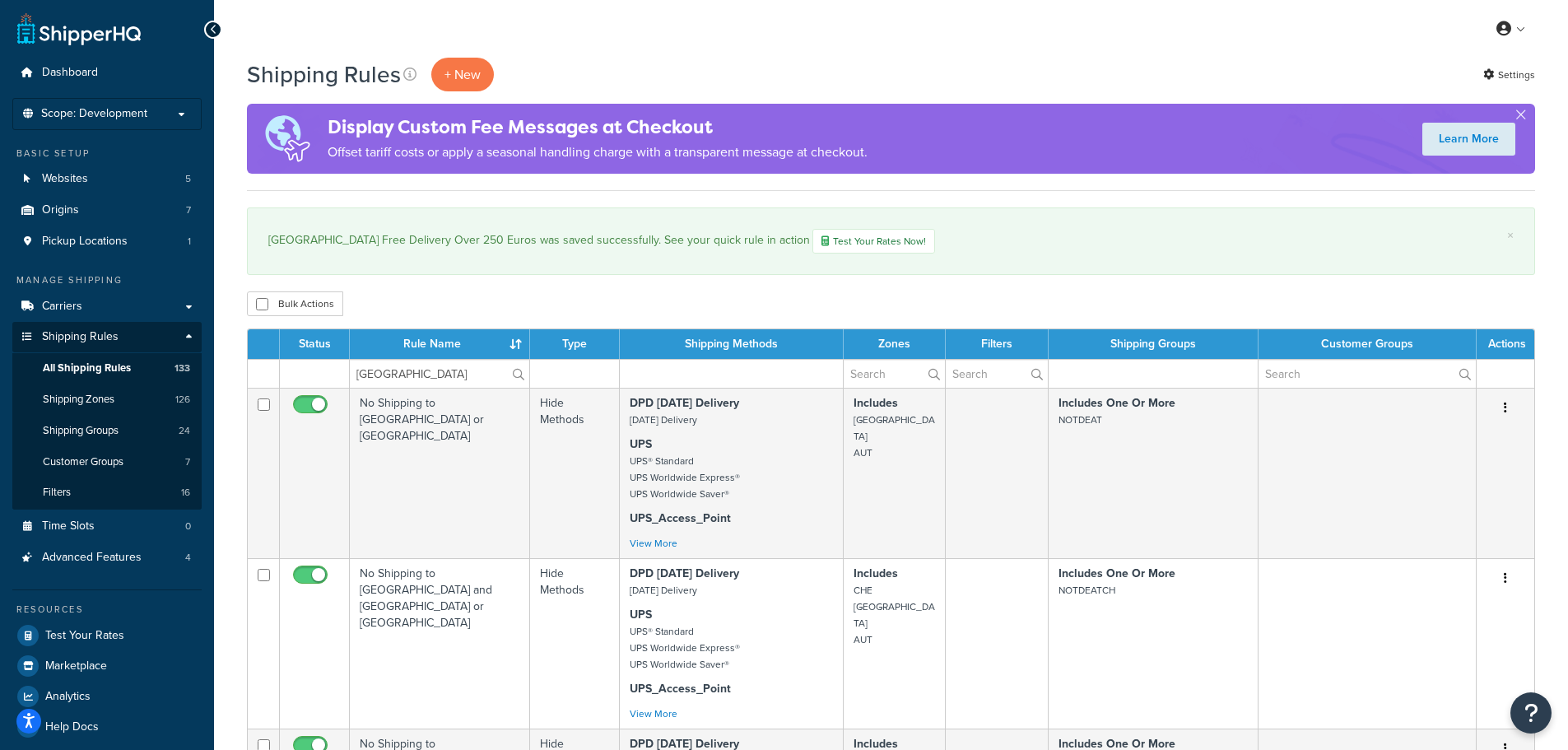
click at [723, 293] on div "Bulk Actions Duplicate [GEOGRAPHIC_DATA]" at bounding box center [891, 303] width 1288 height 25
click at [420, 377] on input "[GEOGRAPHIC_DATA]" at bounding box center [439, 374] width 179 height 28
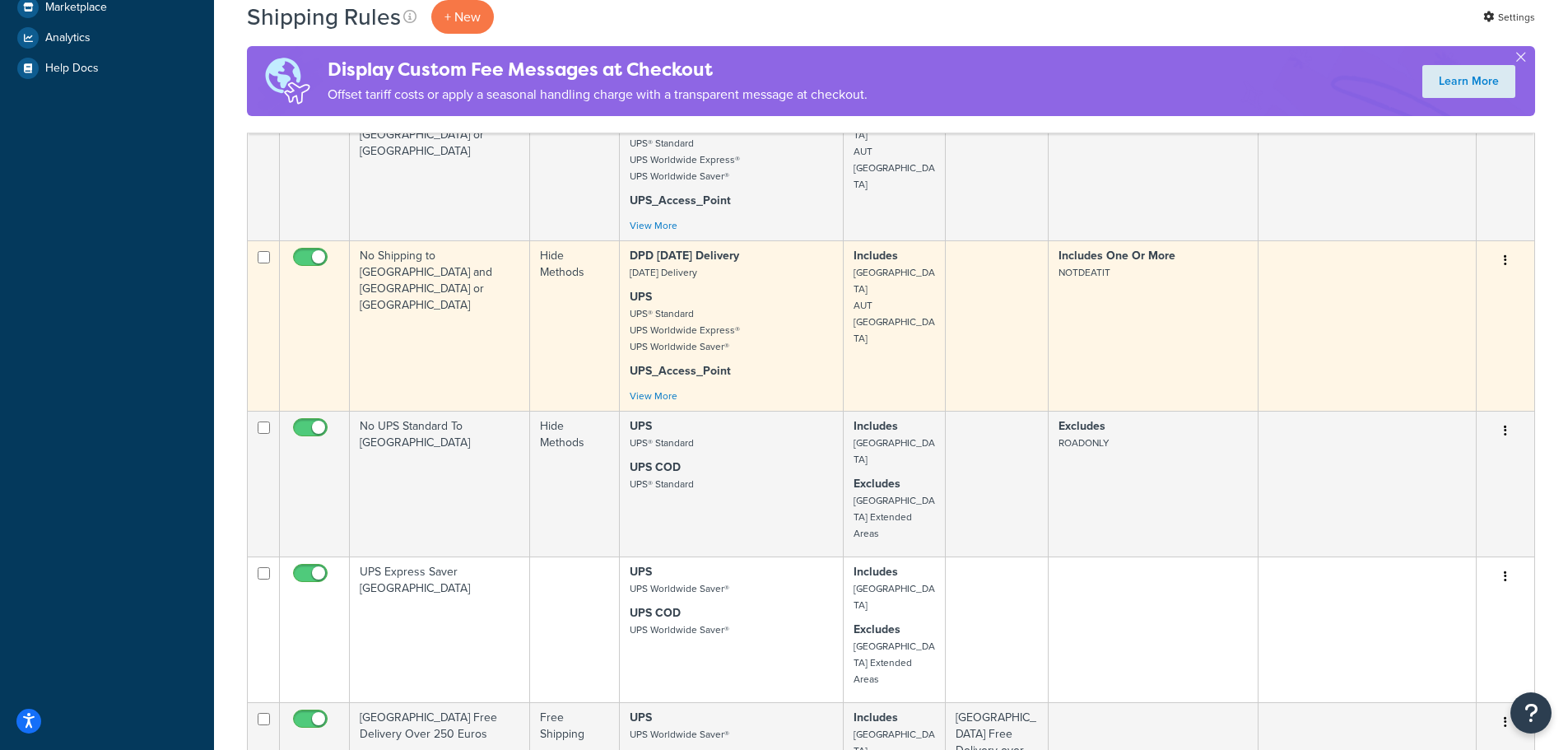
scroll to position [1069, 0]
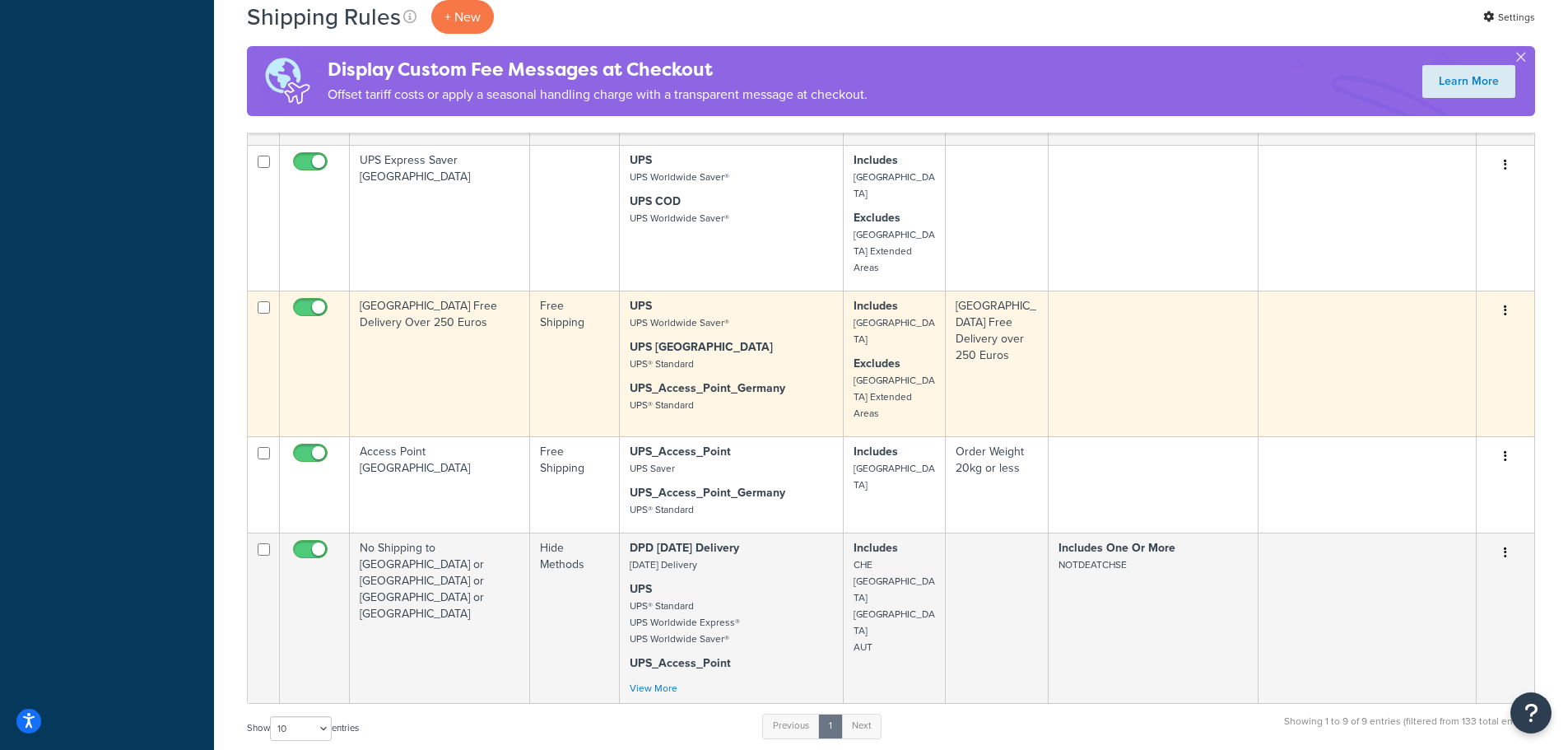
type input "[GEOGRAPHIC_DATA]"
click at [477, 312] on td "[GEOGRAPHIC_DATA] Free Delivery Over 250 Euros" at bounding box center [439, 363] width 180 height 146
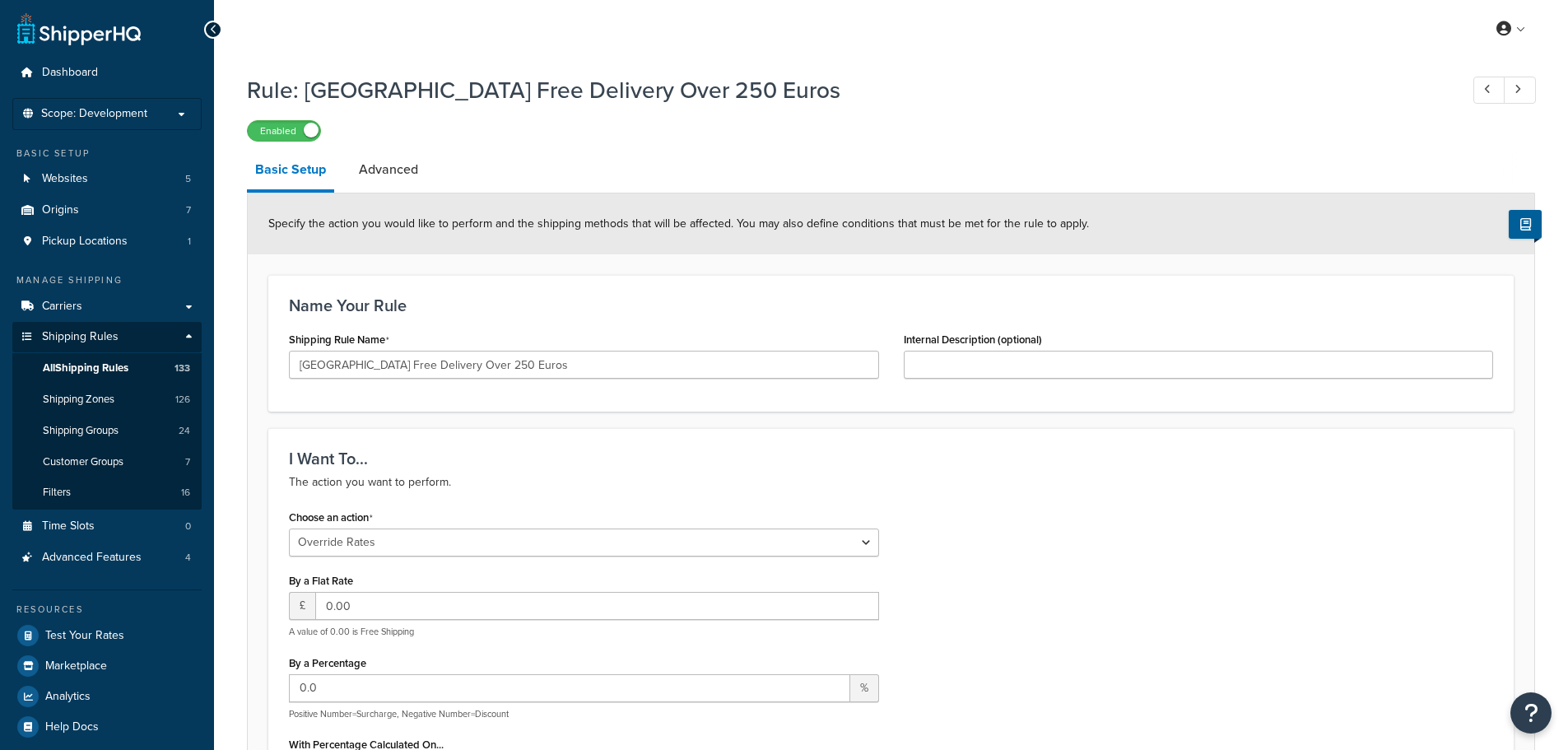
select select "OVERRIDE"
select select "LOCATION"
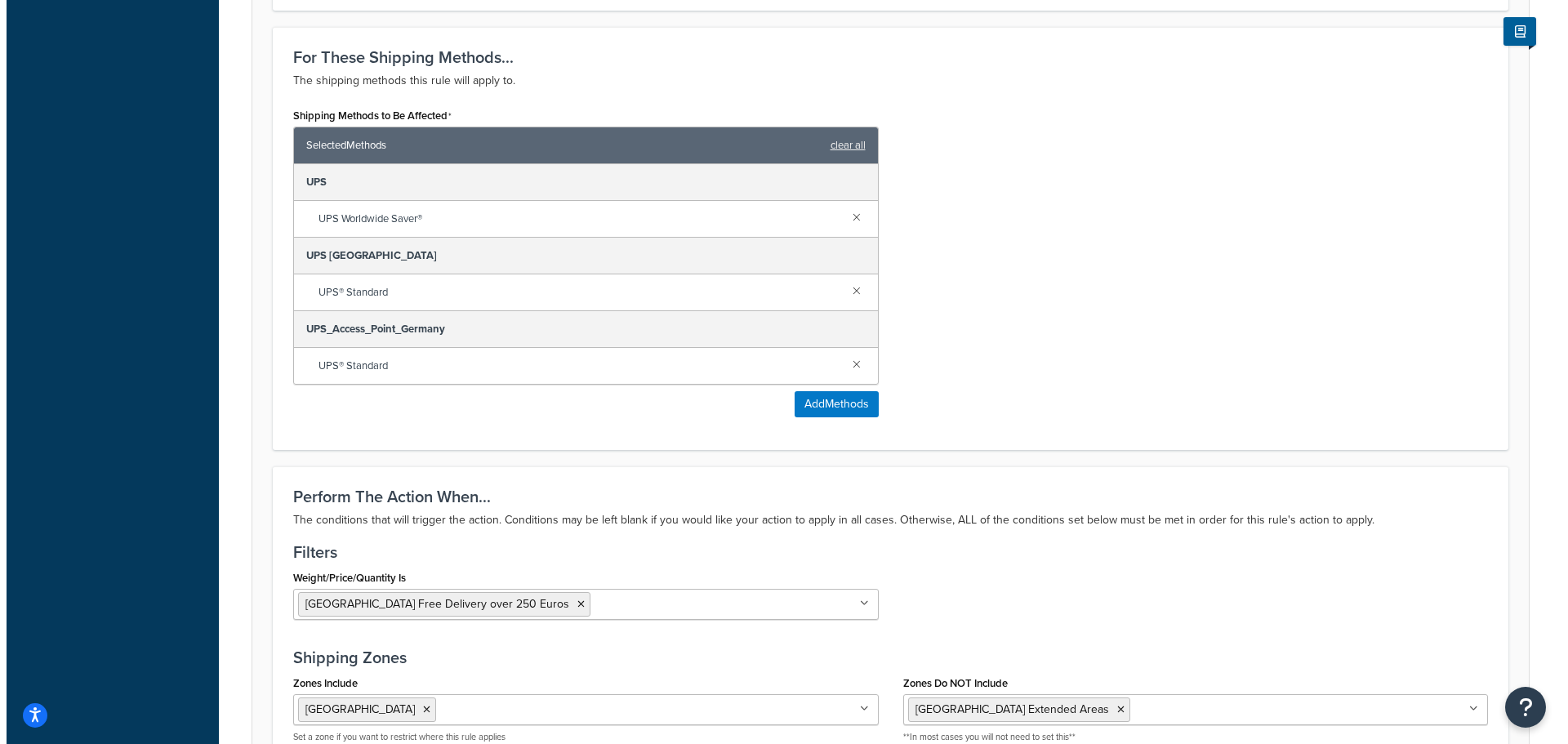
scroll to position [898, 0]
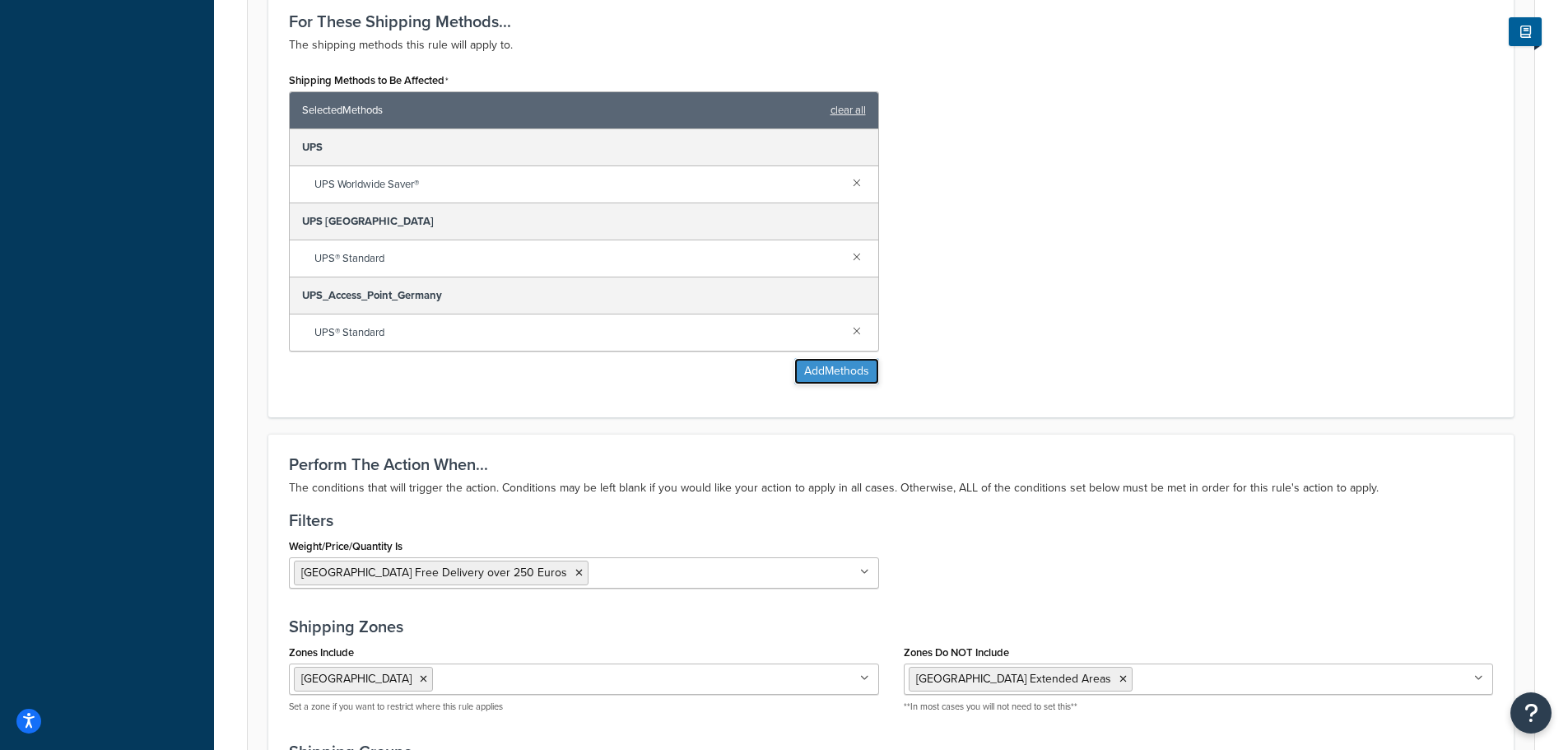
click at [840, 370] on button "Add Methods" at bounding box center [836, 371] width 84 height 27
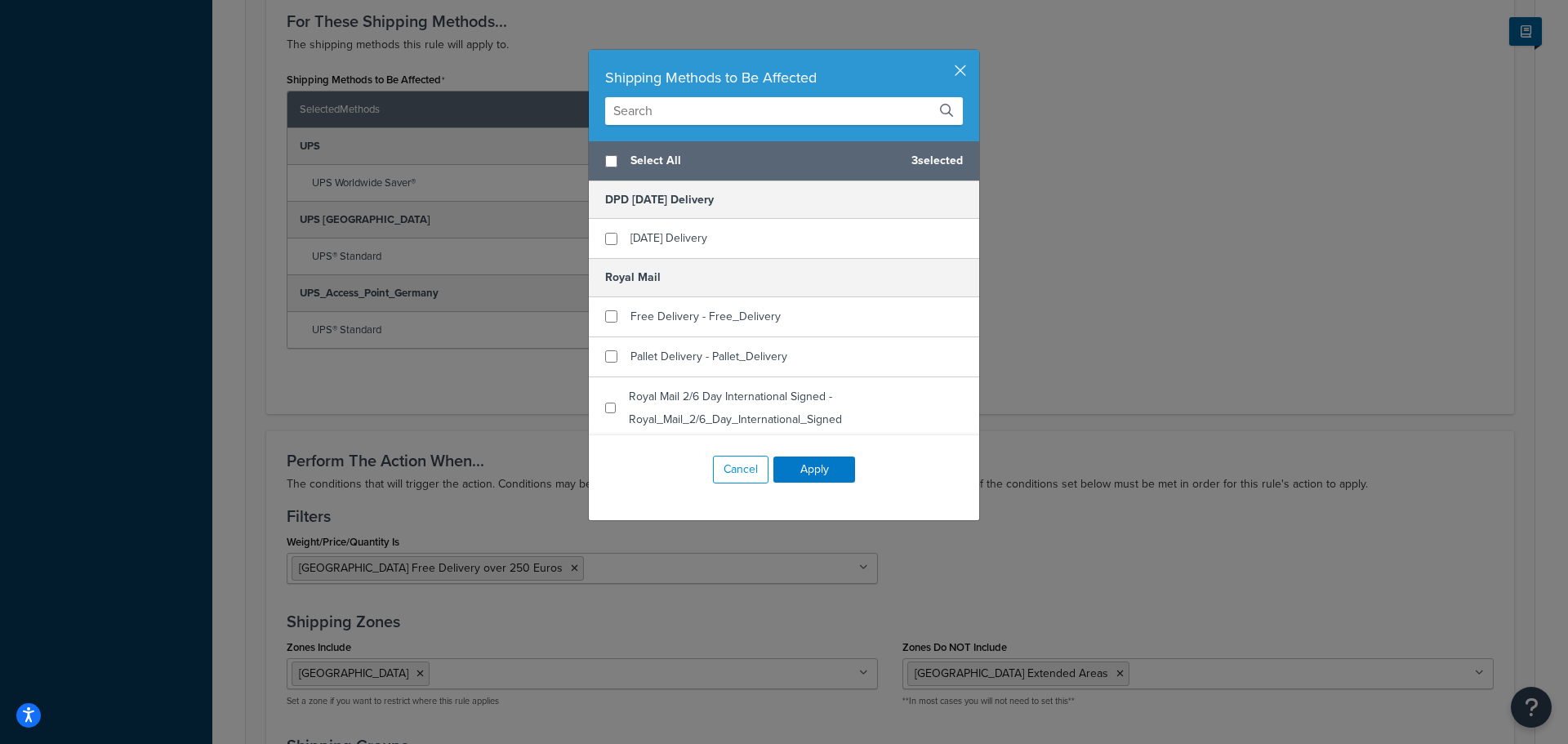
click at [767, 114] on input "text" at bounding box center [784, 111] width 358 height 27
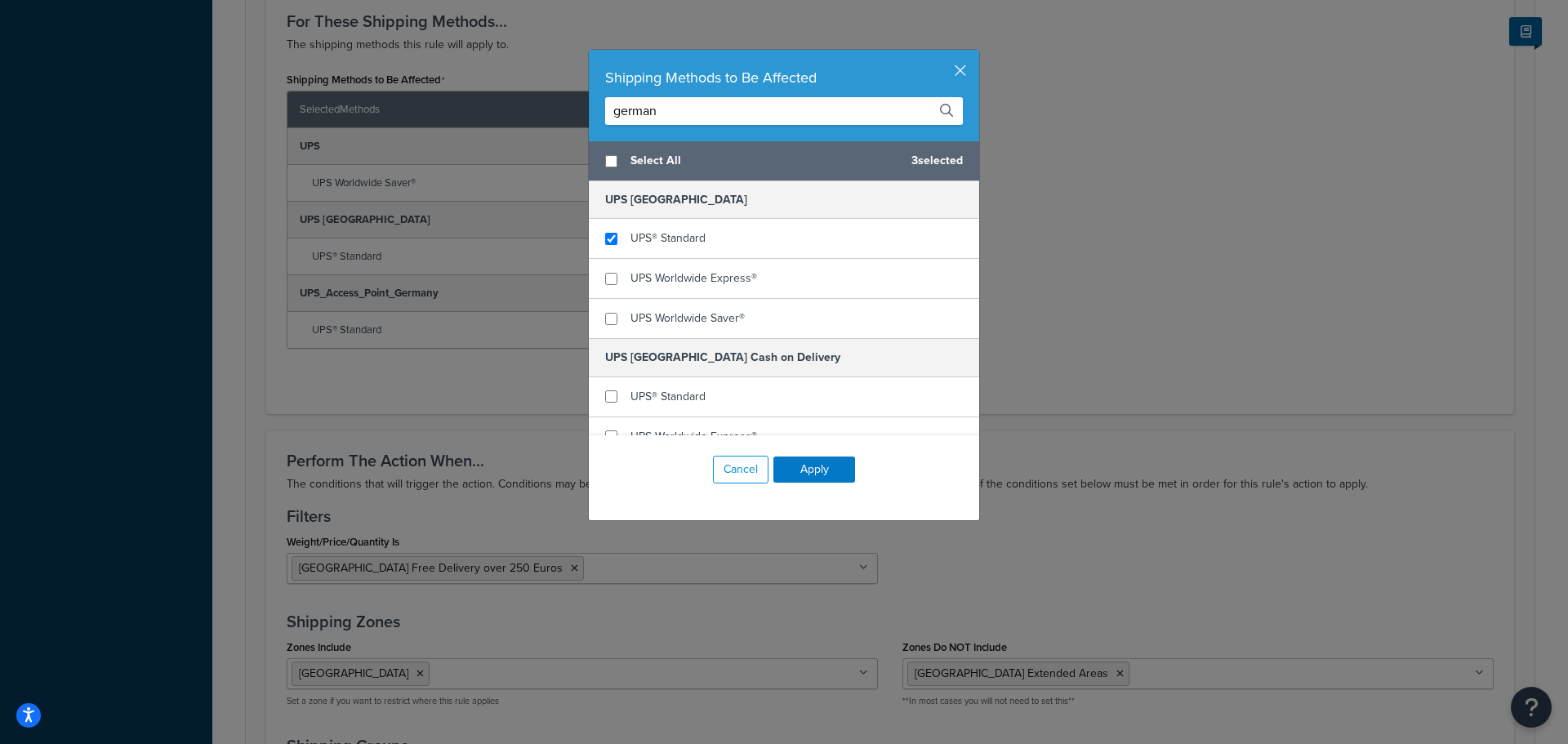
type input "german"
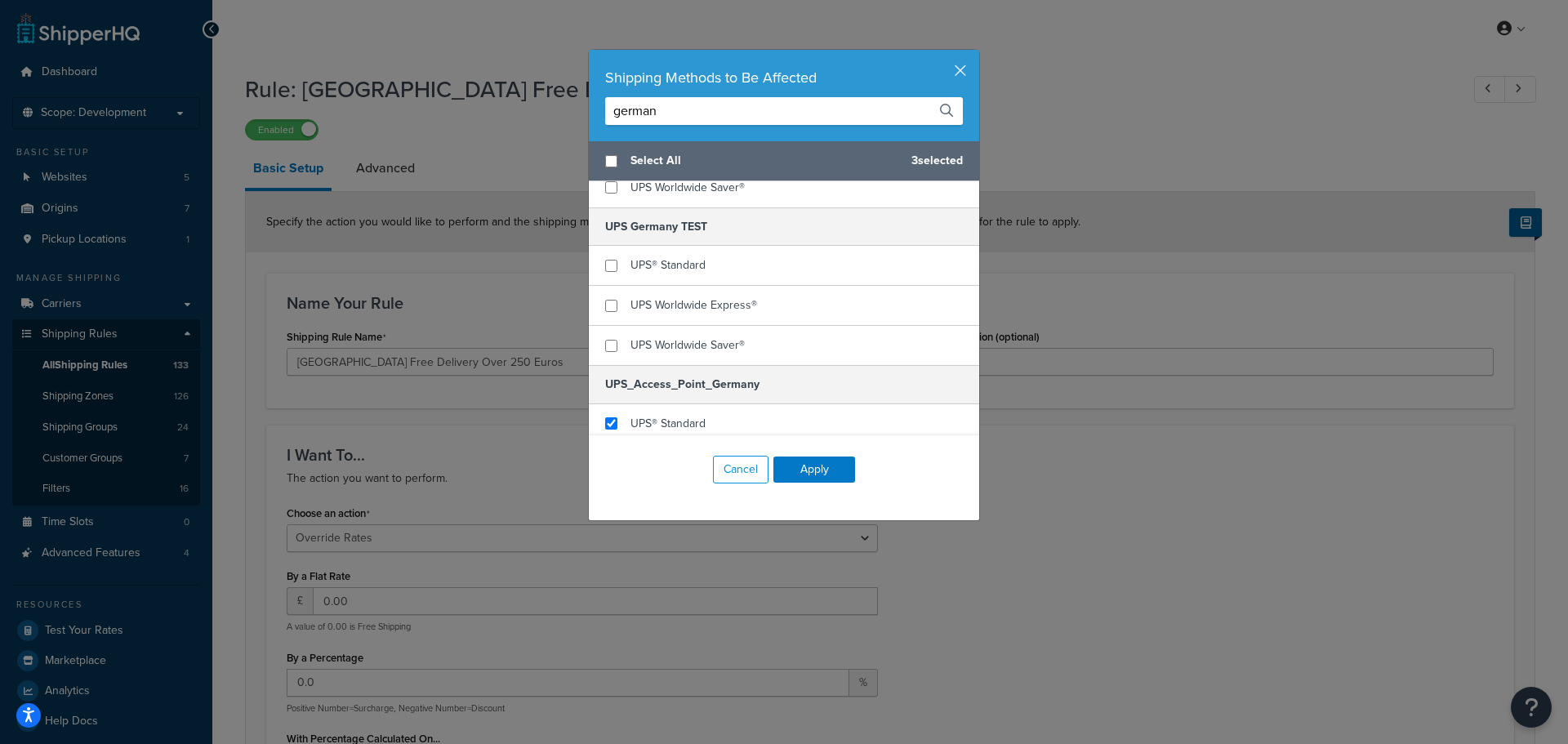
scroll to position [297, 0]
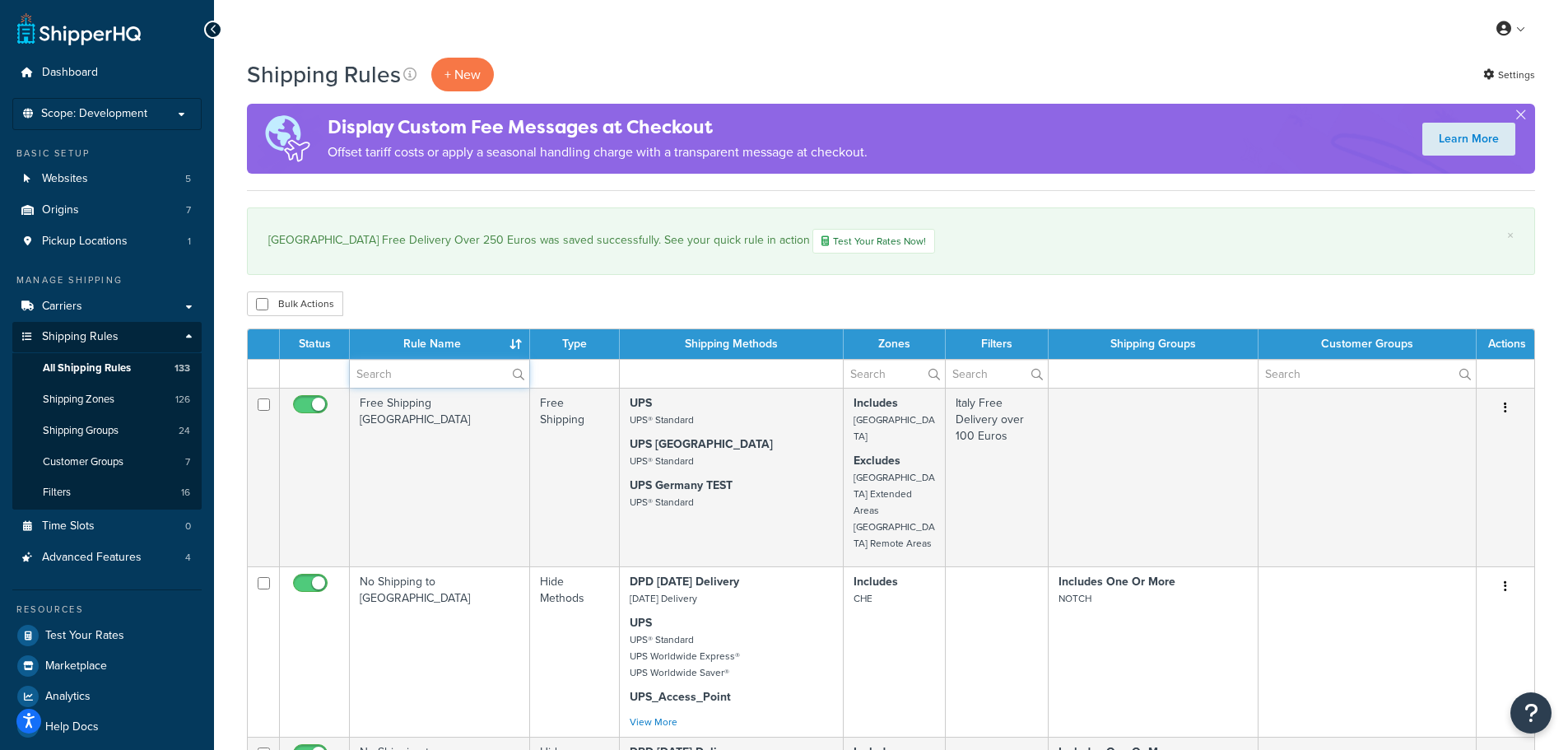
click at [415, 364] on input "text" at bounding box center [439, 374] width 179 height 28
type input "germany"
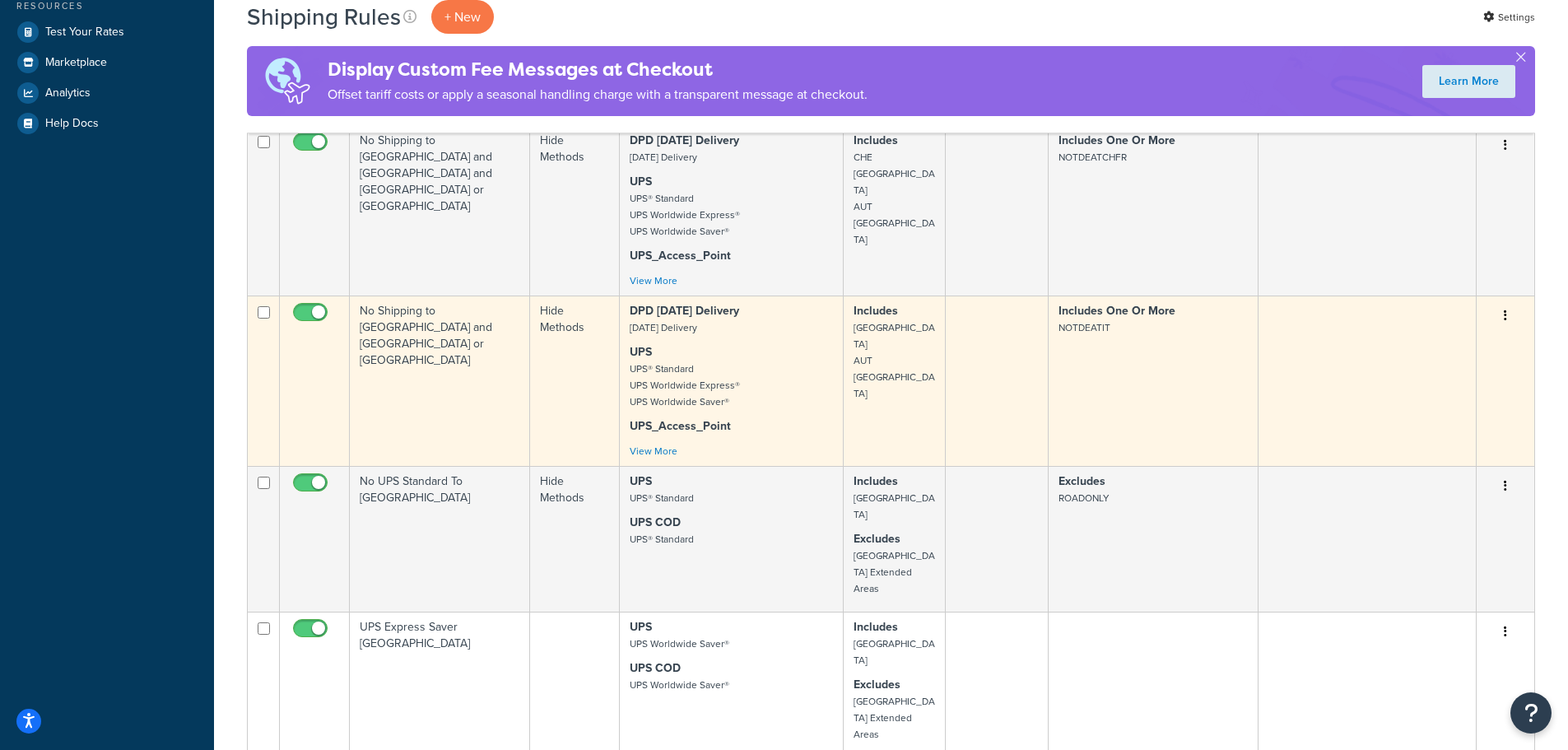
scroll to position [741, 0]
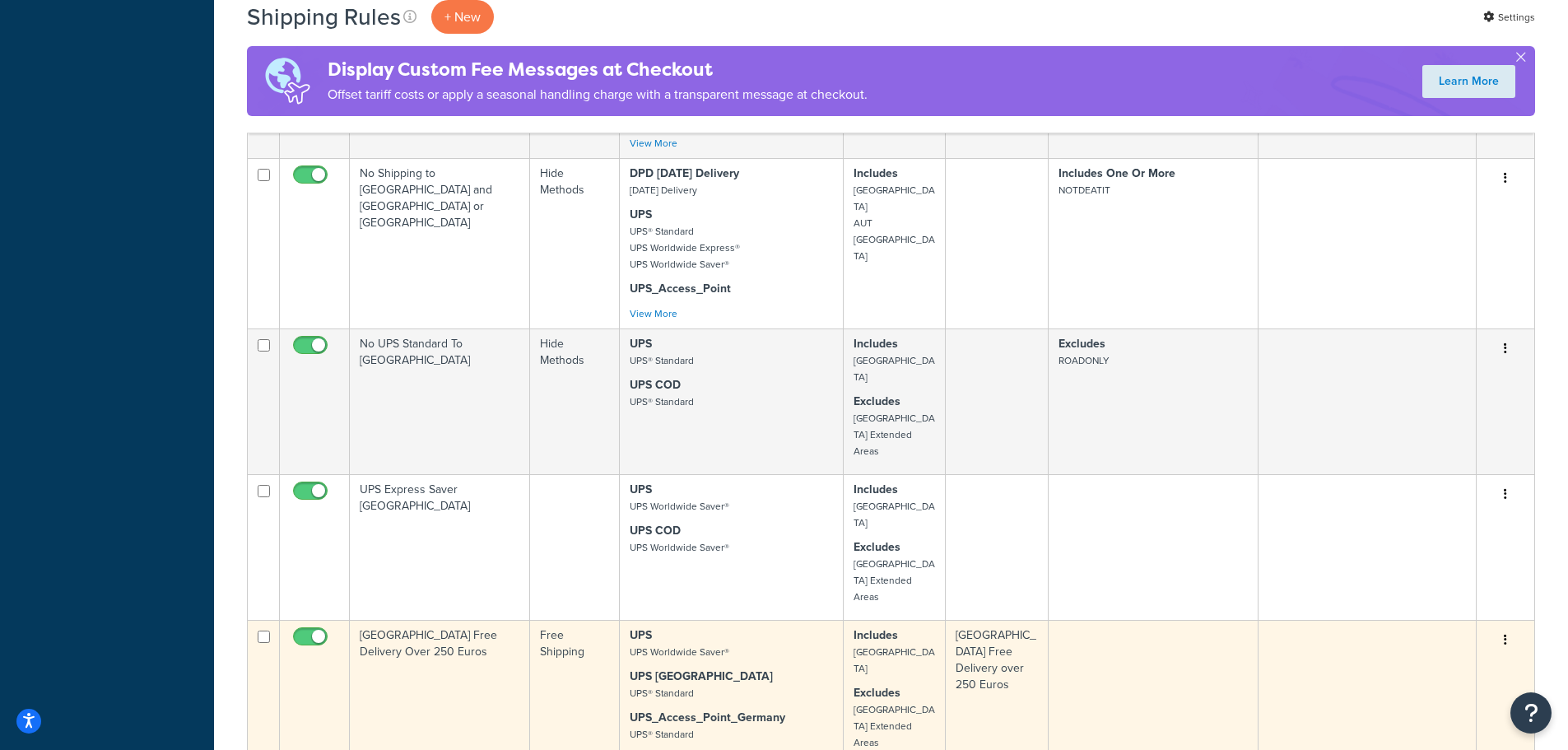
click at [477, 620] on td "[GEOGRAPHIC_DATA] Free Delivery Over 250 Euros" at bounding box center [439, 692] width 180 height 146
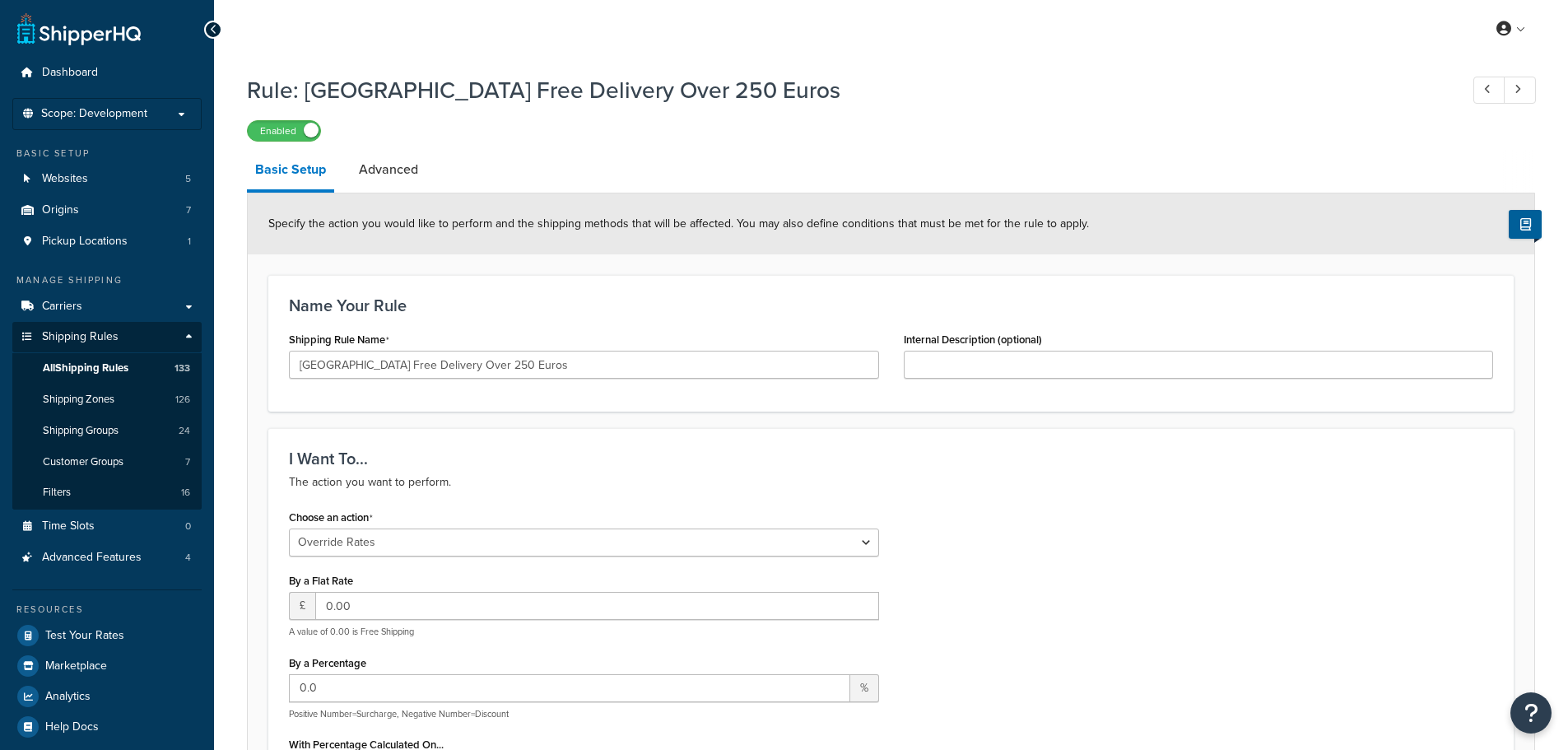
select select "OVERRIDE"
select select "LOCATION"
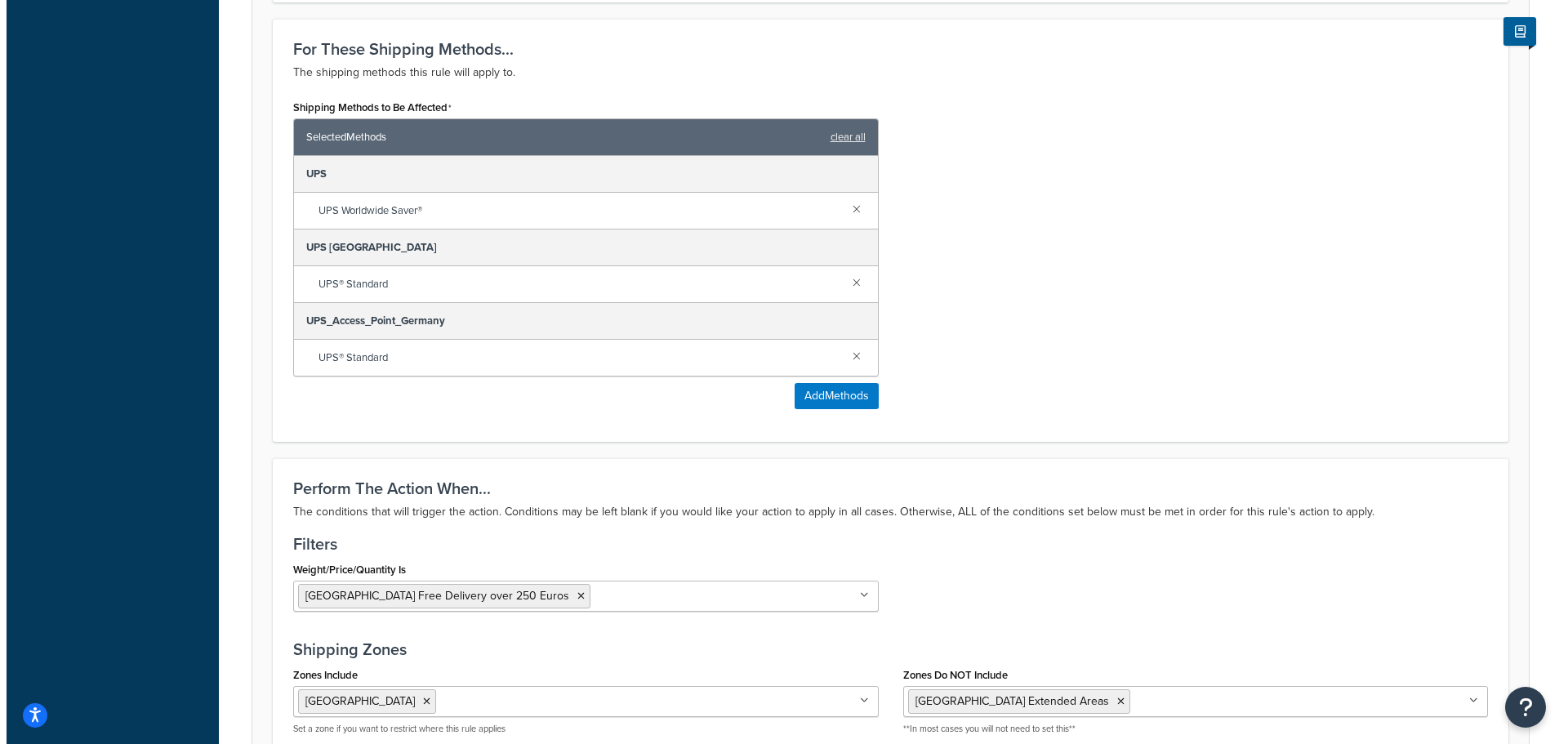
scroll to position [898, 0]
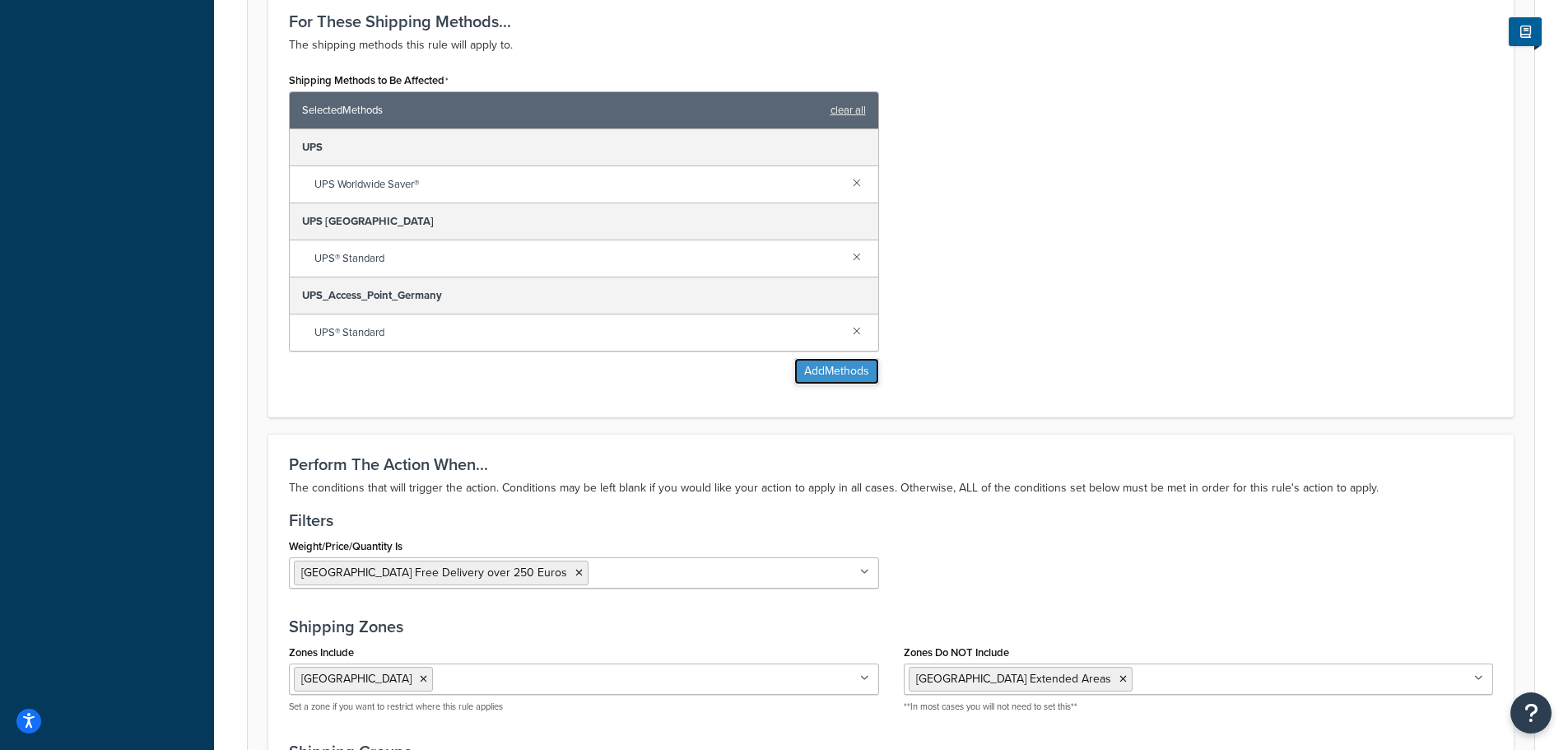
click at [852, 384] on button "Add Methods" at bounding box center [836, 371] width 84 height 27
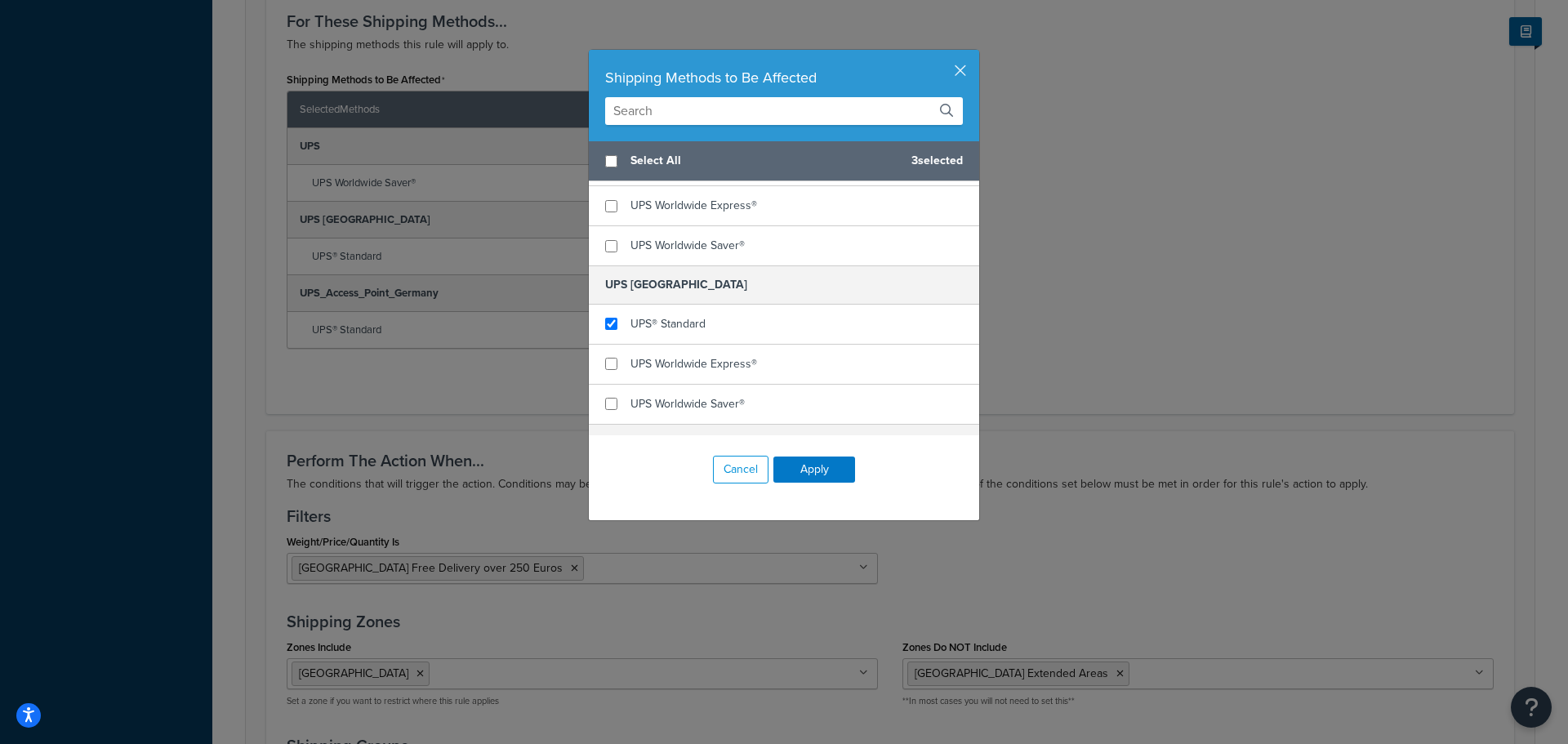
scroll to position [2612, 0]
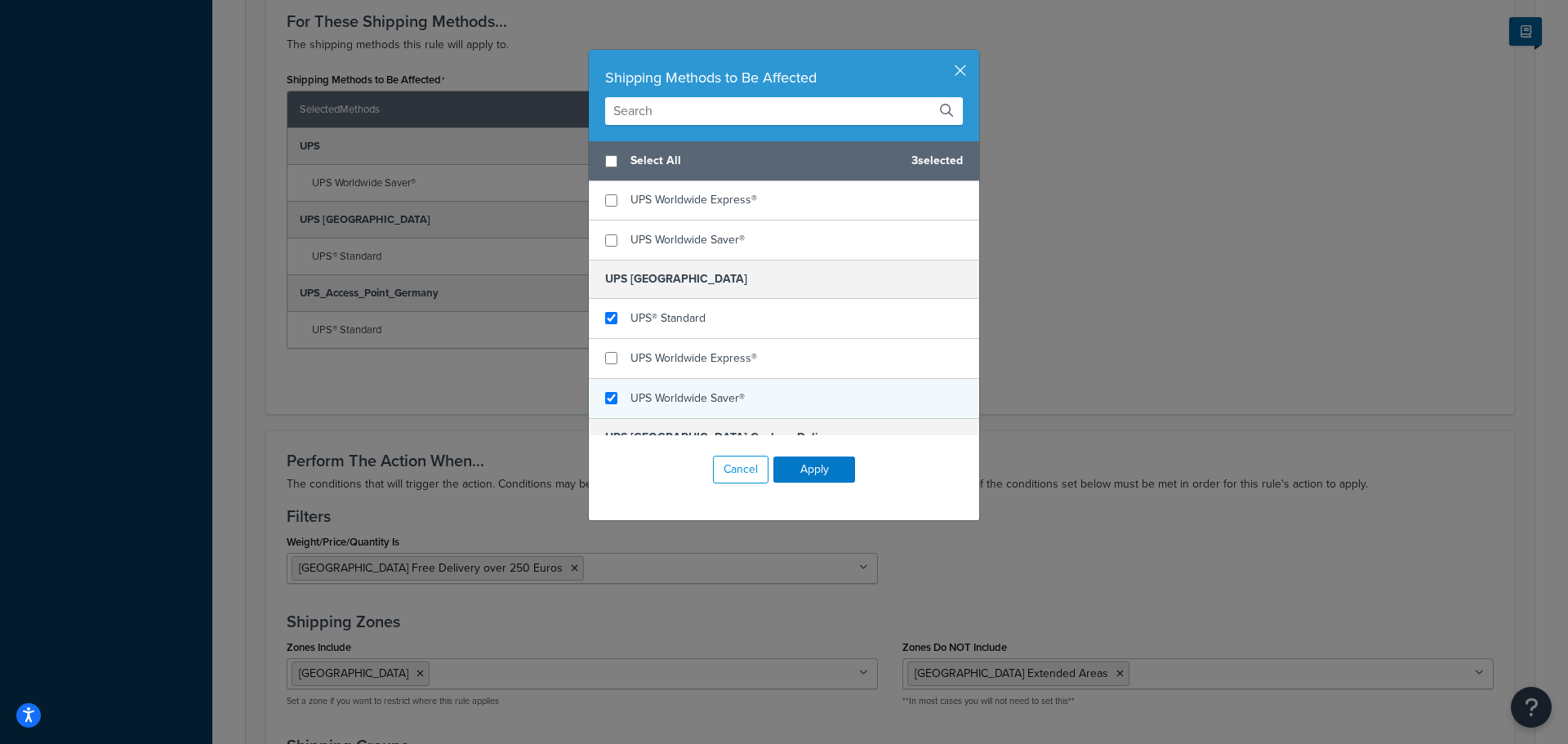
checkbox input "true"
click at [772, 386] on div "UPS Worldwide Saver®" at bounding box center [784, 398] width 391 height 39
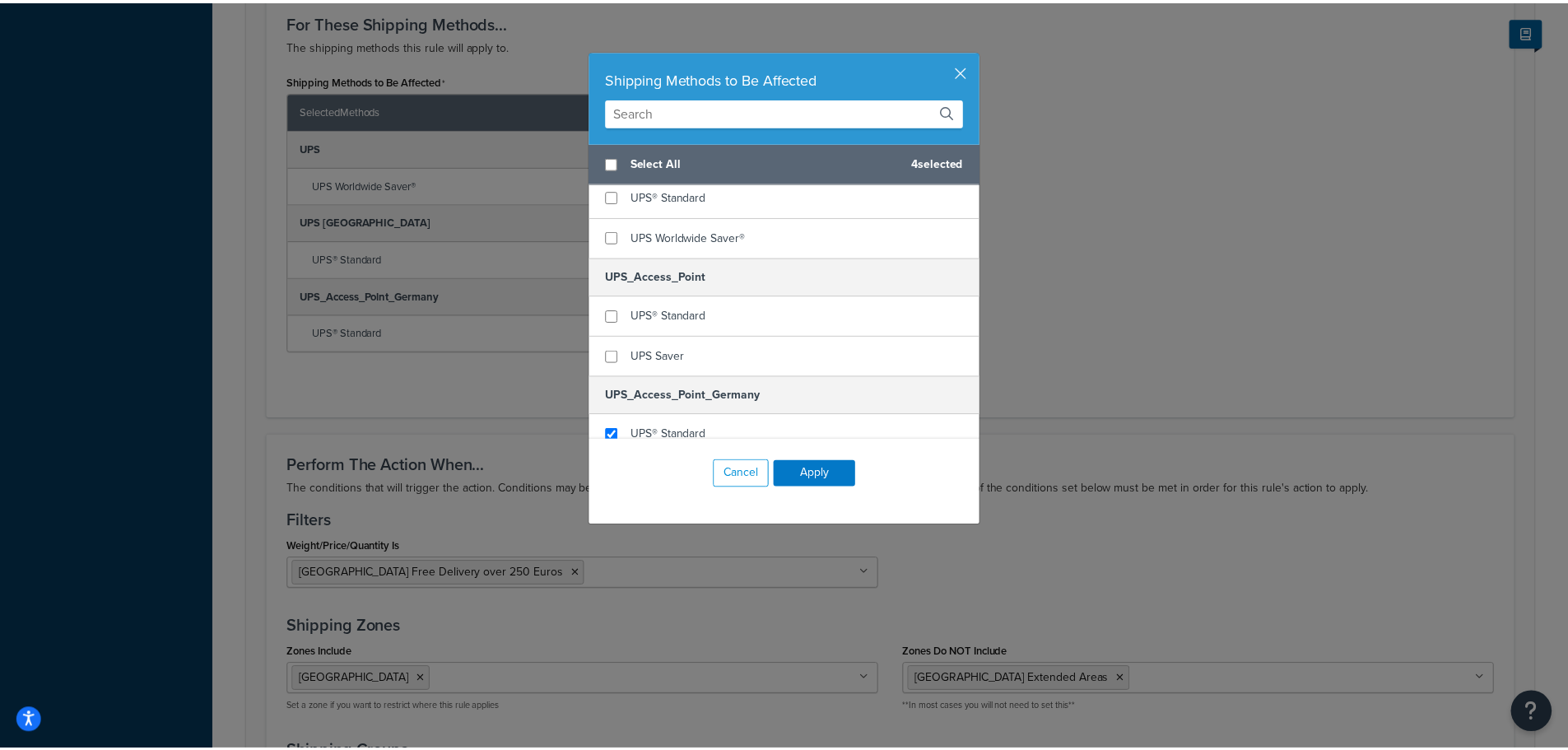
scroll to position [3290, 0]
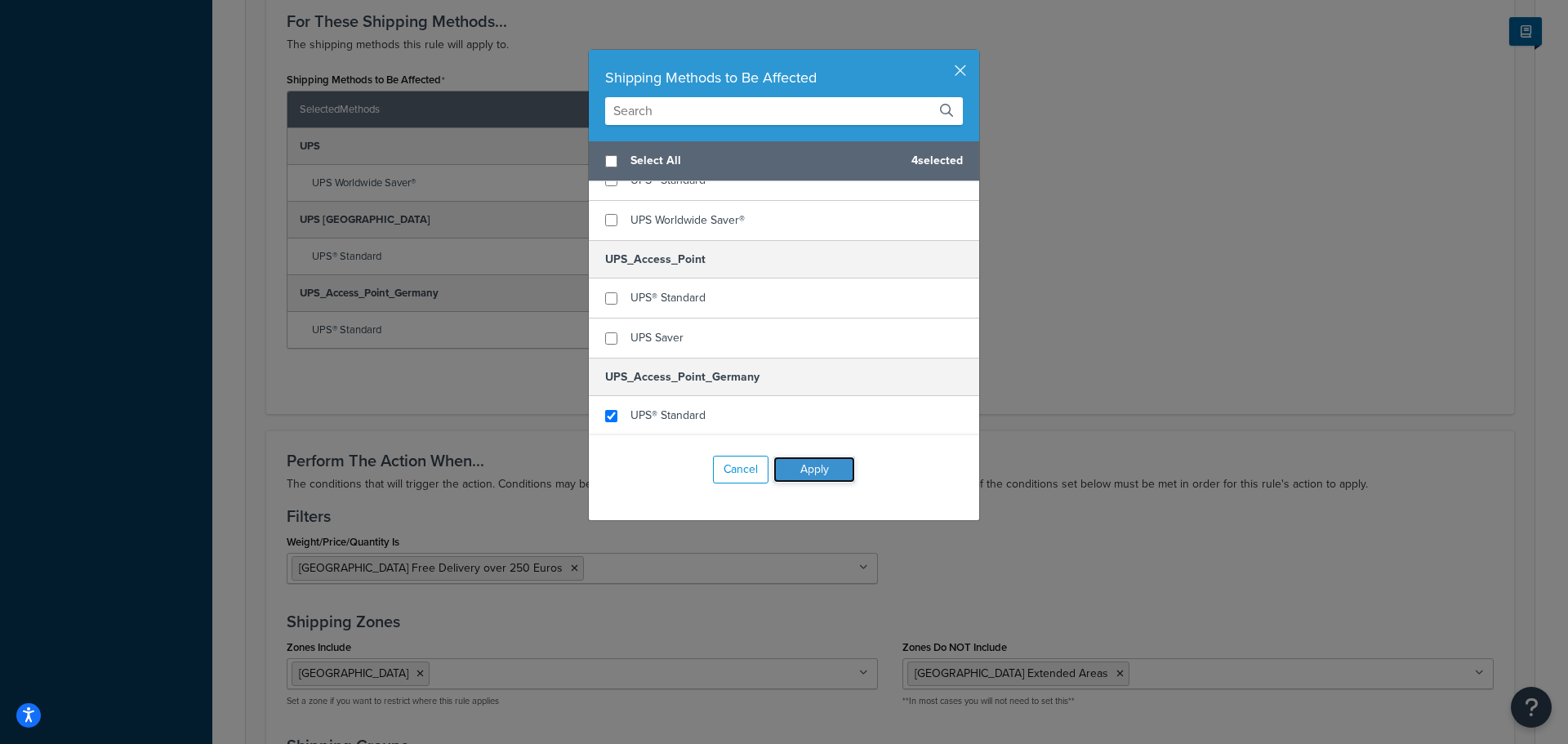
click at [825, 466] on button "Apply" at bounding box center [814, 469] width 82 height 26
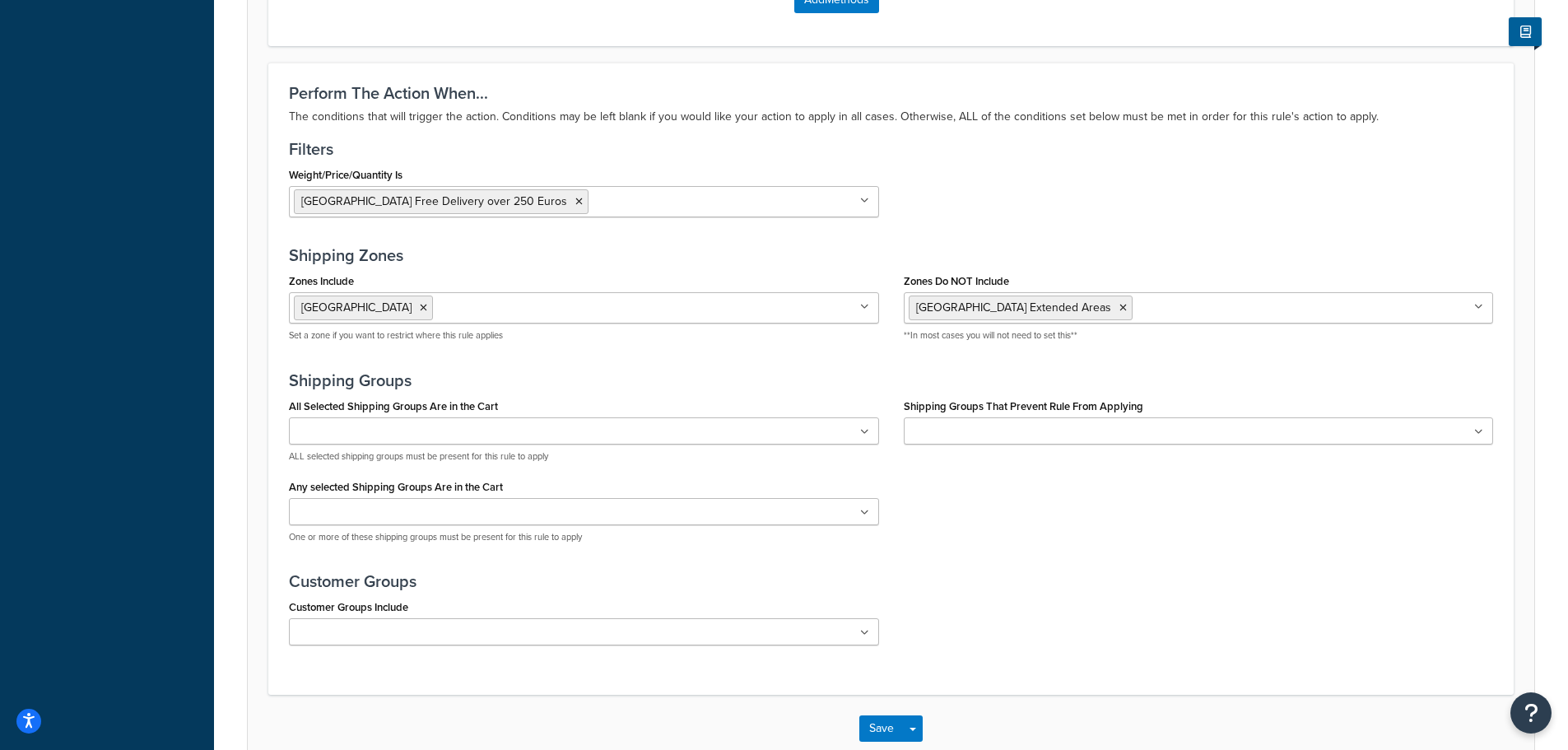
scroll to position [1317, 0]
click at [883, 722] on button "Save" at bounding box center [882, 725] width 45 height 27
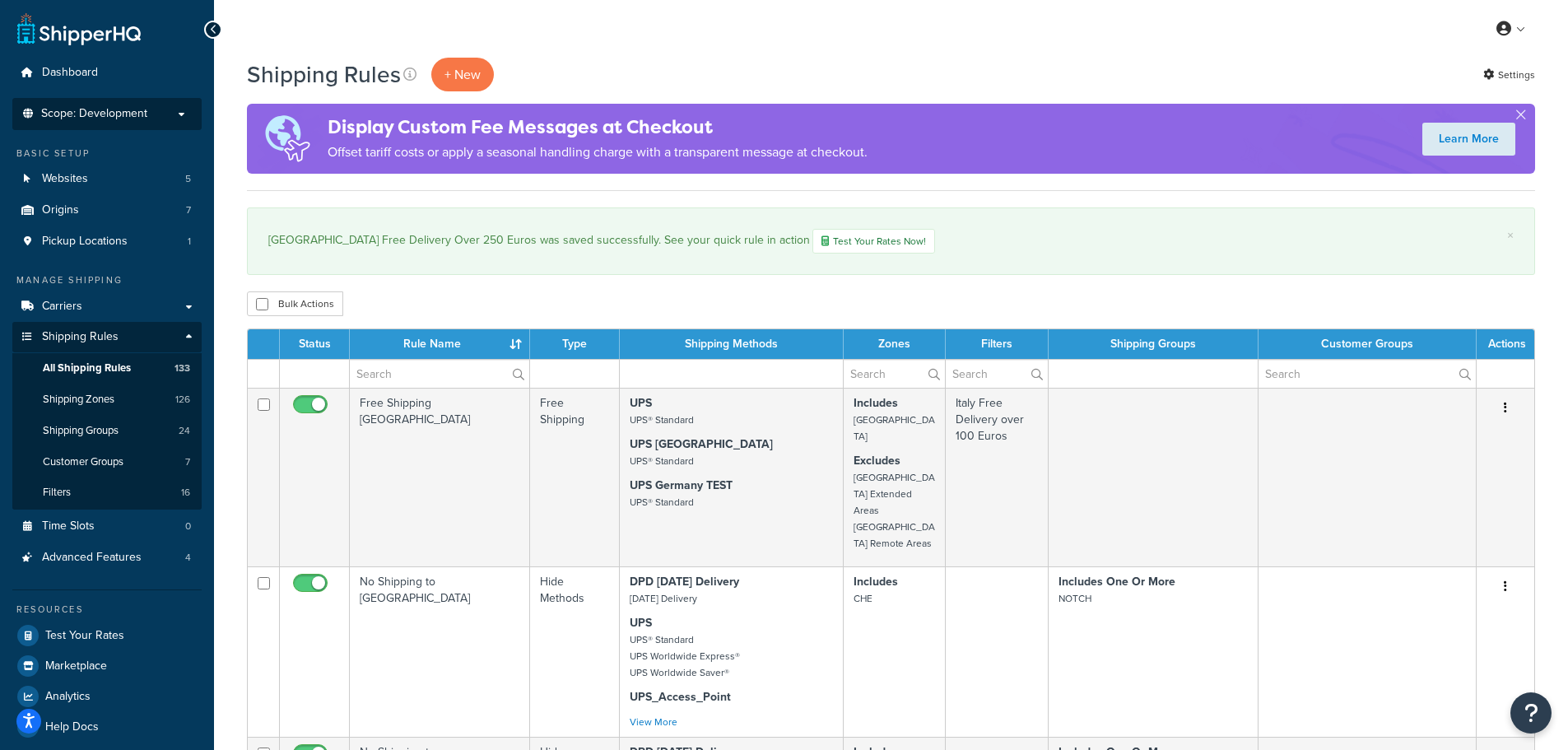
click at [147, 117] on p "Scope: Development" at bounding box center [107, 114] width 175 height 14
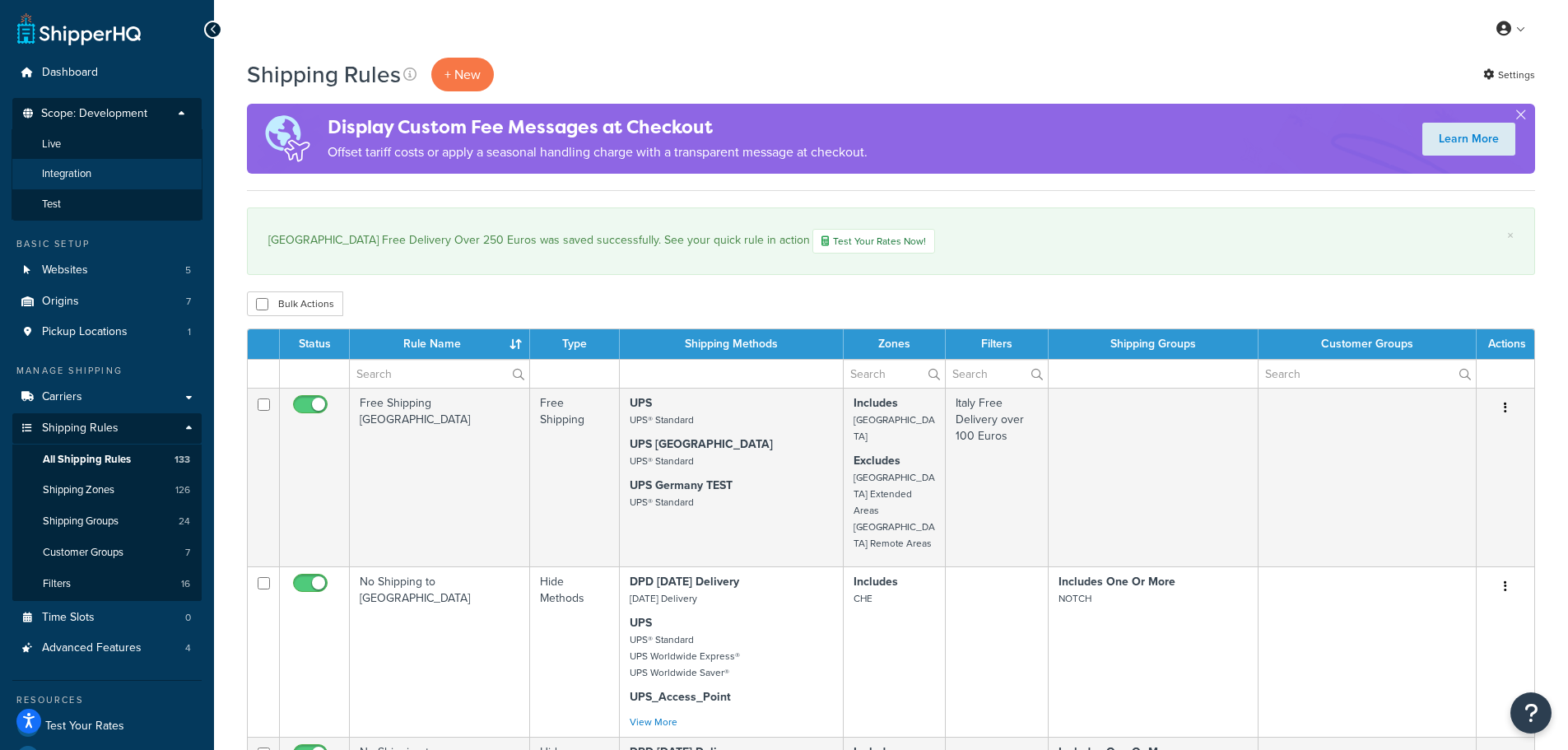
click at [126, 167] on li "Integration" at bounding box center [107, 173] width 191 height 30
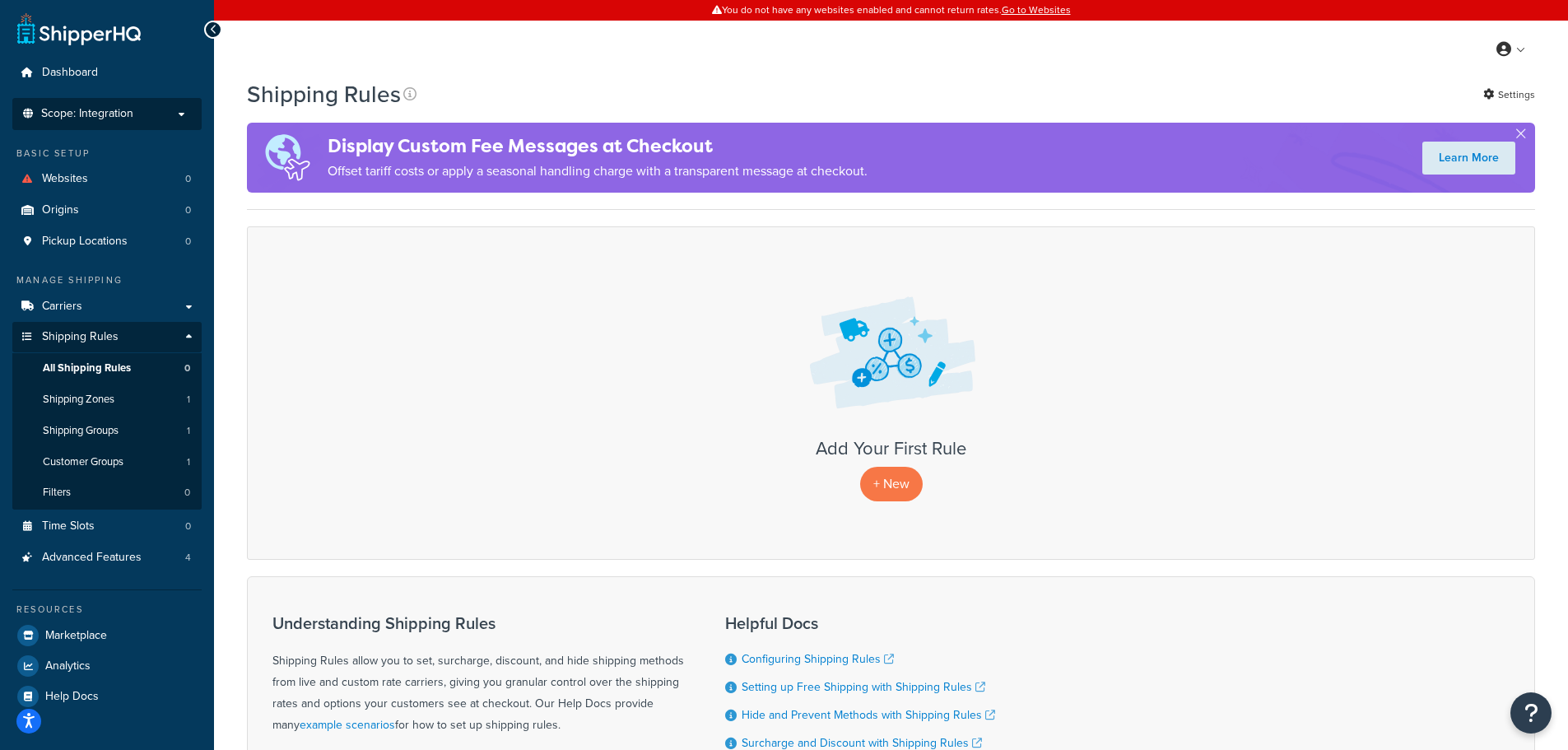
click at [130, 102] on li "Scope: Integration Live Development Test" at bounding box center [107, 114] width 189 height 32
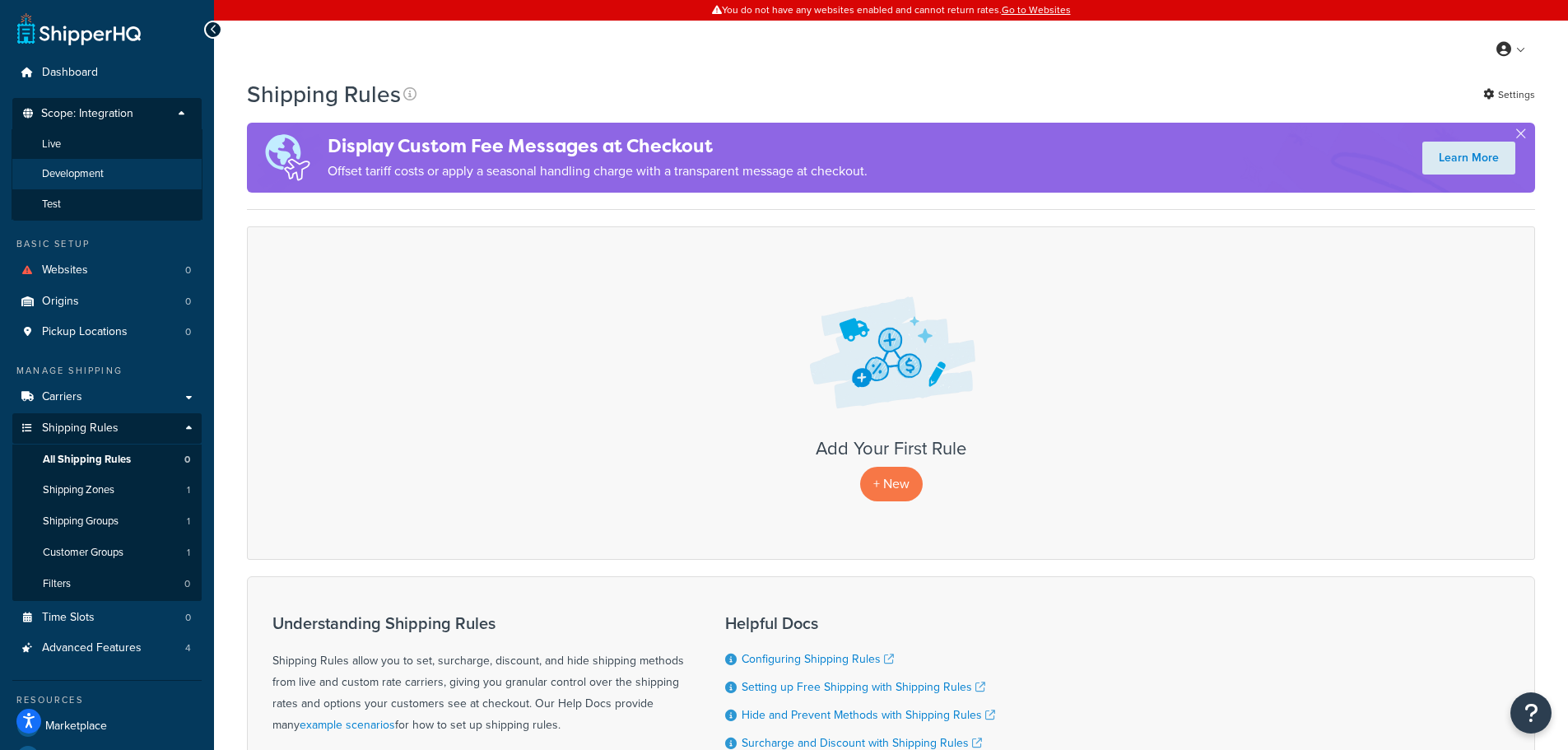
click at [110, 170] on li "Development" at bounding box center [107, 173] width 191 height 30
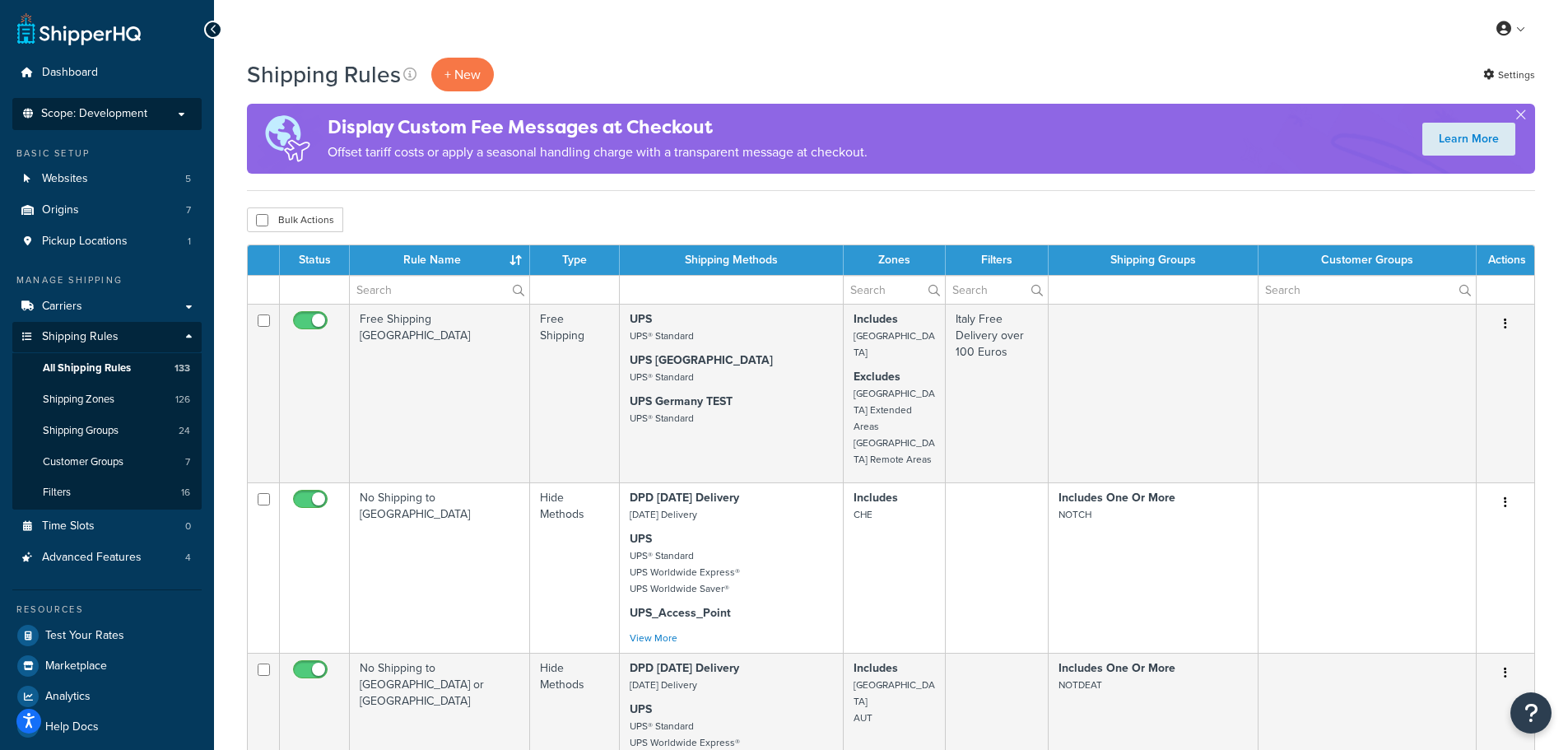
click at [154, 121] on p "Scope: Development" at bounding box center [107, 114] width 175 height 14
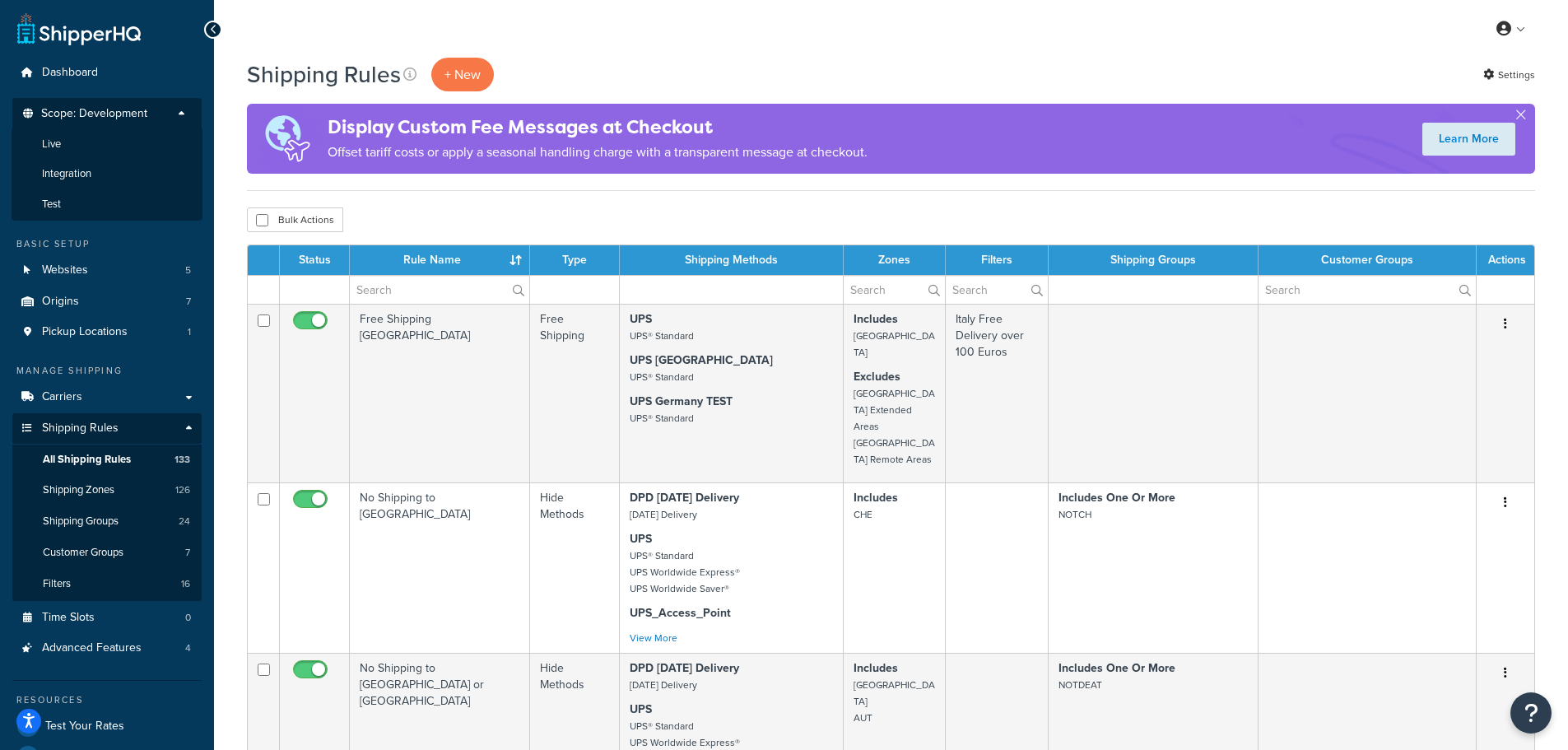
click at [154, 121] on p "Scope: Development" at bounding box center [107, 118] width 175 height 22
